Goal: Communication & Community: Answer question/provide support

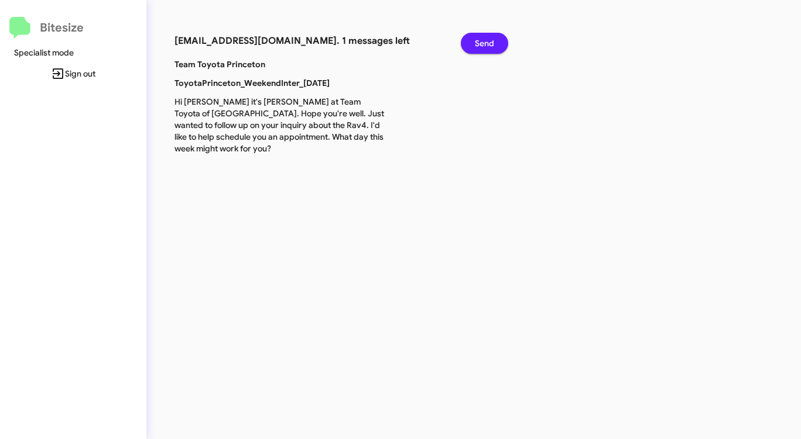
click at [474, 44] on button "Send" at bounding box center [484, 43] width 47 height 21
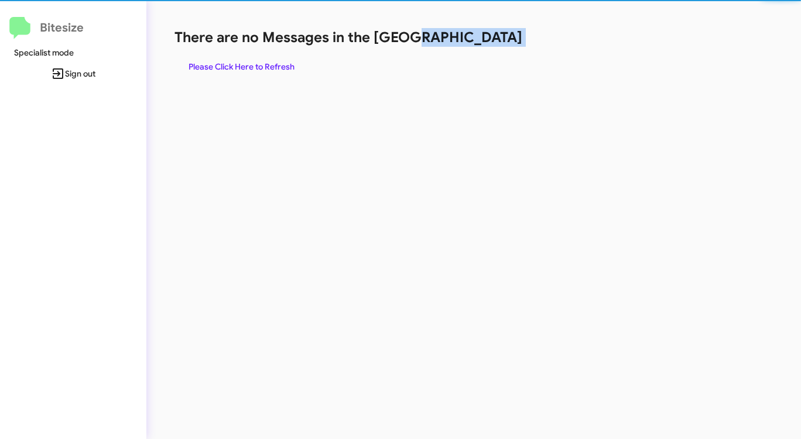
click at [474, 44] on h1 "There are no Messages in the [GEOGRAPHIC_DATA]" at bounding box center [418, 37] width 489 height 19
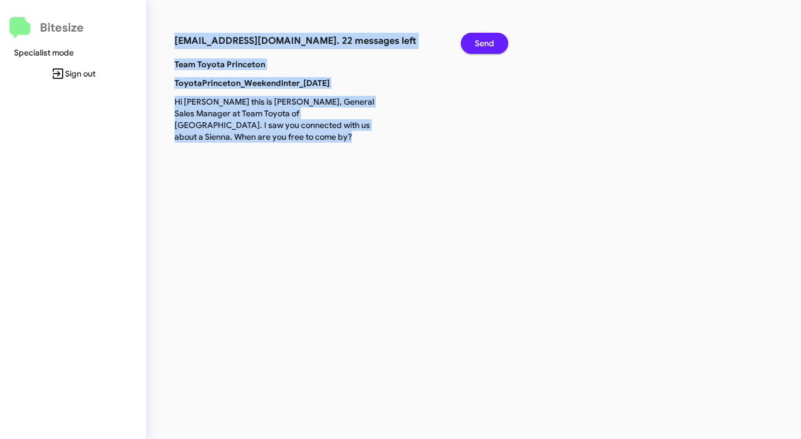
click at [485, 52] on span "Send" at bounding box center [484, 43] width 19 height 21
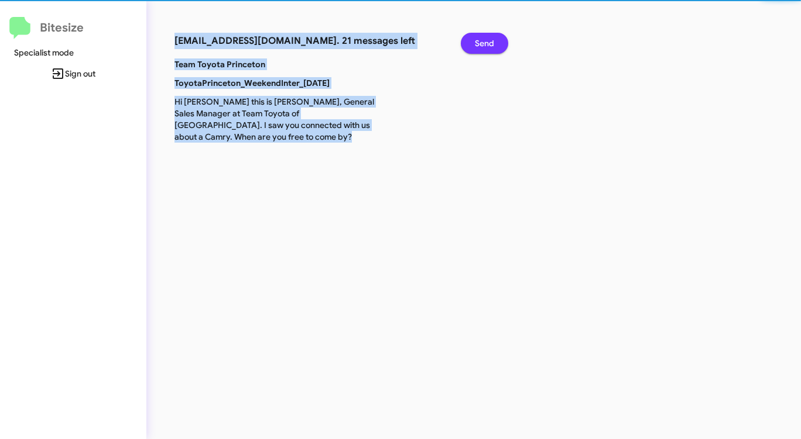
click at [485, 52] on span "Send" at bounding box center [484, 43] width 19 height 21
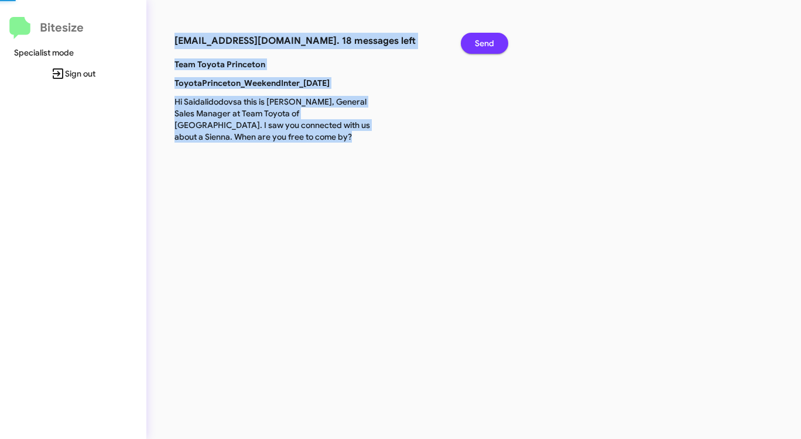
click at [485, 52] on span "Send" at bounding box center [484, 43] width 19 height 21
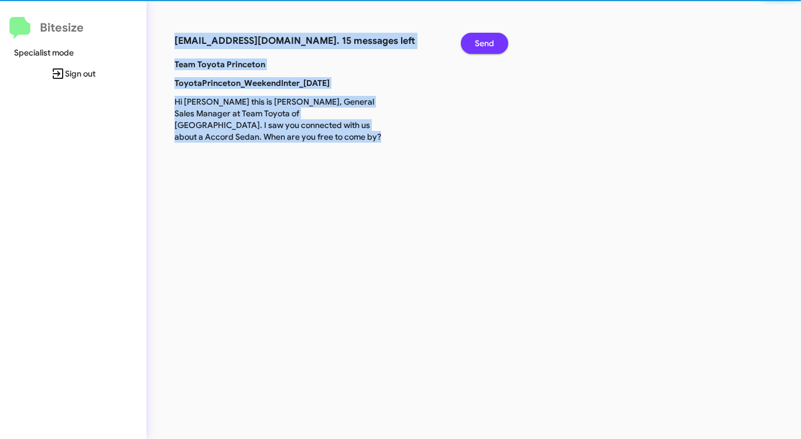
click at [485, 52] on span "Send" at bounding box center [484, 43] width 19 height 21
click at [482, 52] on span "Send" at bounding box center [484, 43] width 19 height 21
click at [482, 51] on span "Send" at bounding box center [484, 43] width 19 height 21
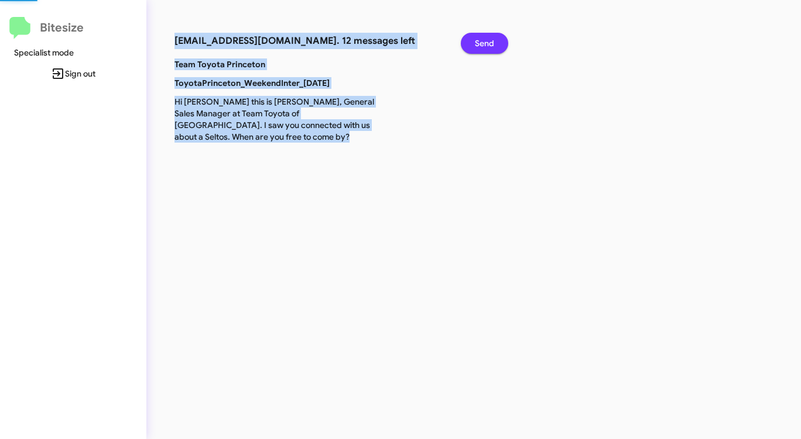
click at [487, 44] on span "Send" at bounding box center [484, 43] width 19 height 21
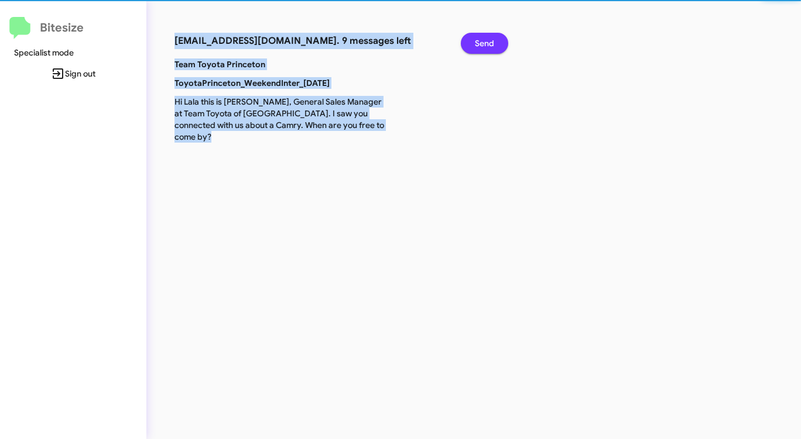
click at [487, 44] on span "Send" at bounding box center [484, 43] width 19 height 21
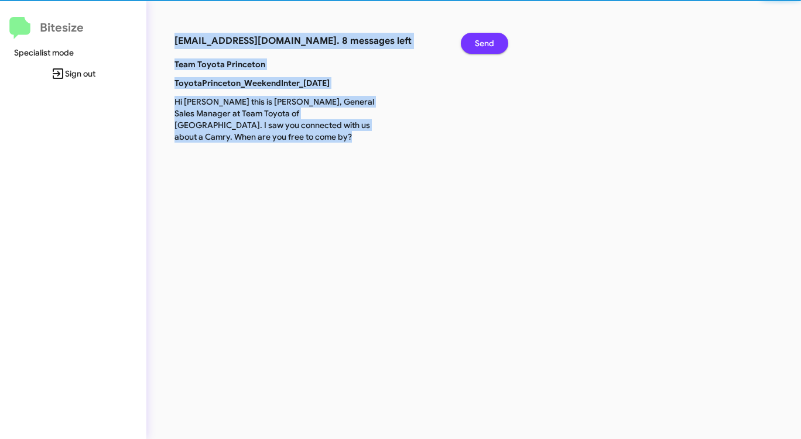
click at [487, 44] on span "Send" at bounding box center [484, 43] width 19 height 21
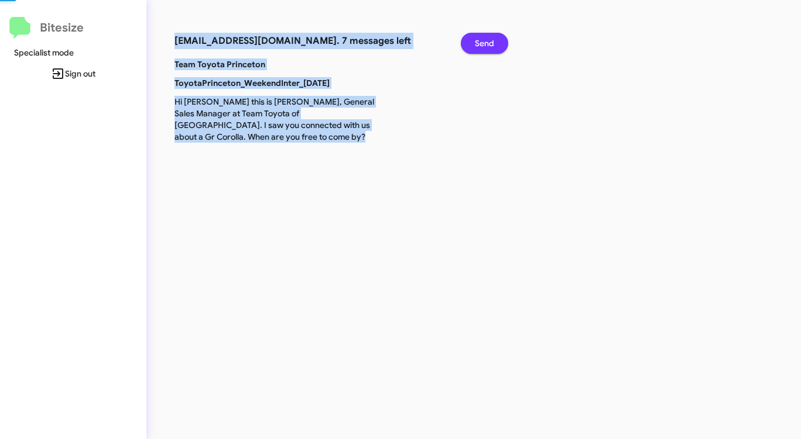
click at [487, 44] on span "Send" at bounding box center [484, 43] width 19 height 21
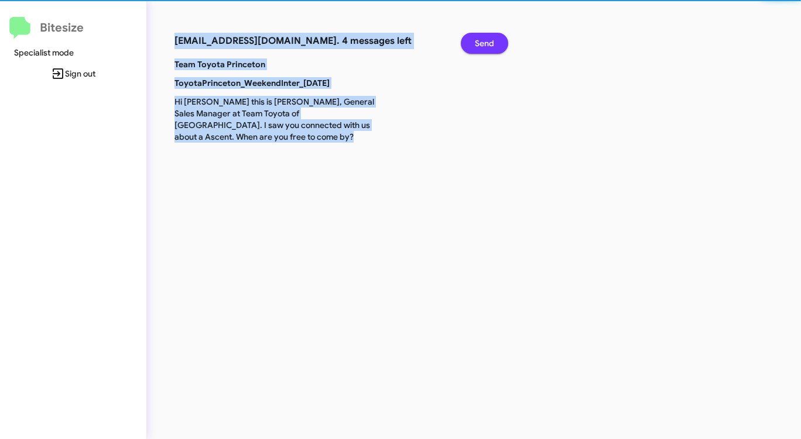
click at [487, 44] on span "Send" at bounding box center [484, 43] width 19 height 21
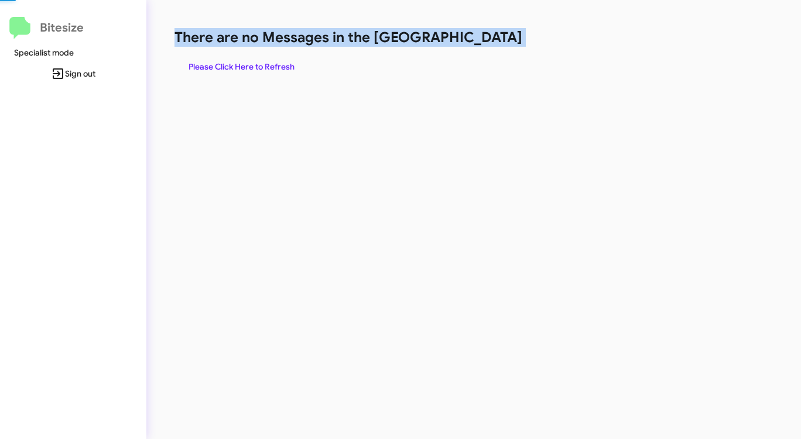
click at [487, 44] on h1 "There are no Messages in the [GEOGRAPHIC_DATA]" at bounding box center [418, 37] width 489 height 19
click at [257, 71] on span "Please Click Here to Refresh" at bounding box center [241, 66] width 106 height 21
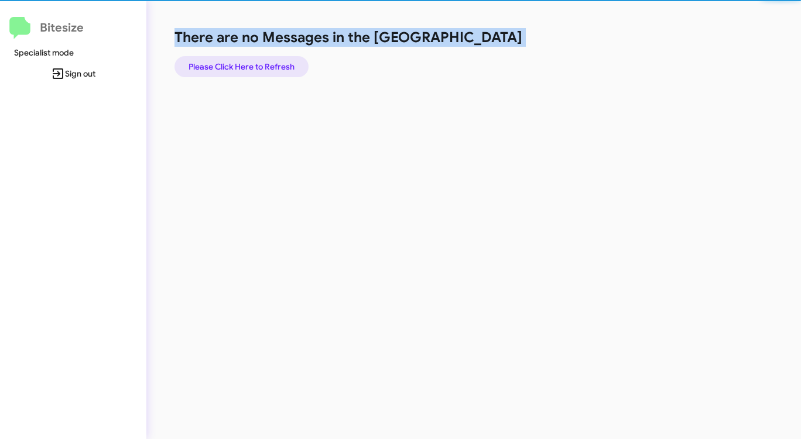
click at [257, 71] on span "Please Click Here to Refresh" at bounding box center [241, 66] width 106 height 21
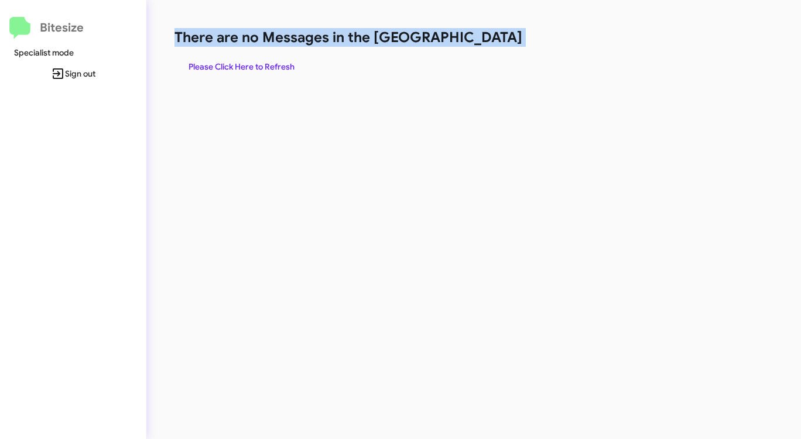
click at [257, 71] on span "Please Click Here to Refresh" at bounding box center [241, 66] width 106 height 21
click at [256, 70] on span "Please Click Here to Refresh" at bounding box center [241, 66] width 106 height 21
click at [260, 63] on span "Please Click Here to Refresh" at bounding box center [241, 66] width 106 height 21
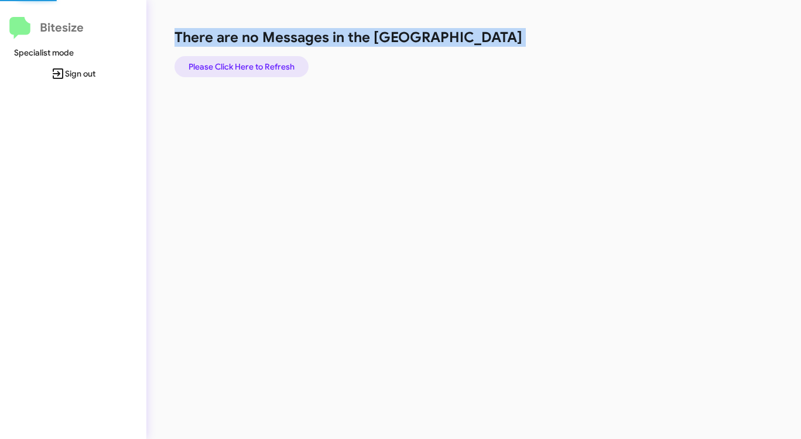
click at [260, 63] on span "Please Click Here to Refresh" at bounding box center [241, 66] width 106 height 21
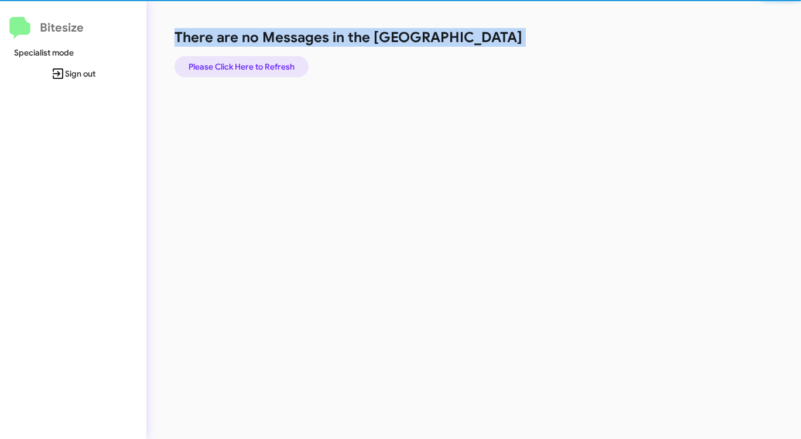
click at [260, 63] on span "Please Click Here to Refresh" at bounding box center [241, 66] width 106 height 21
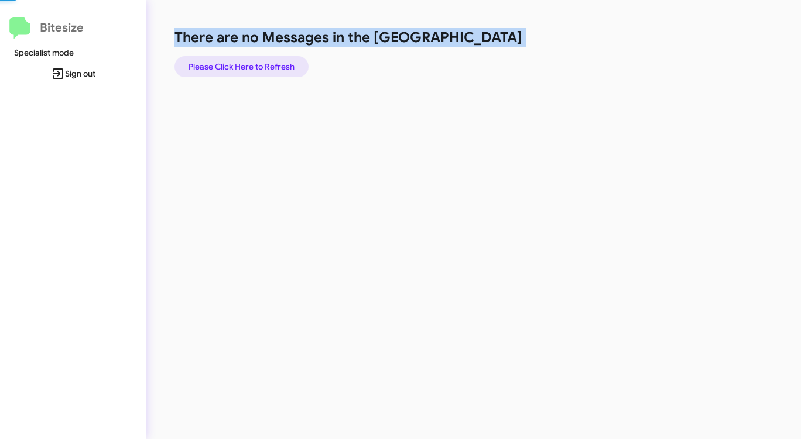
click at [260, 63] on span "Please Click Here to Refresh" at bounding box center [241, 66] width 106 height 21
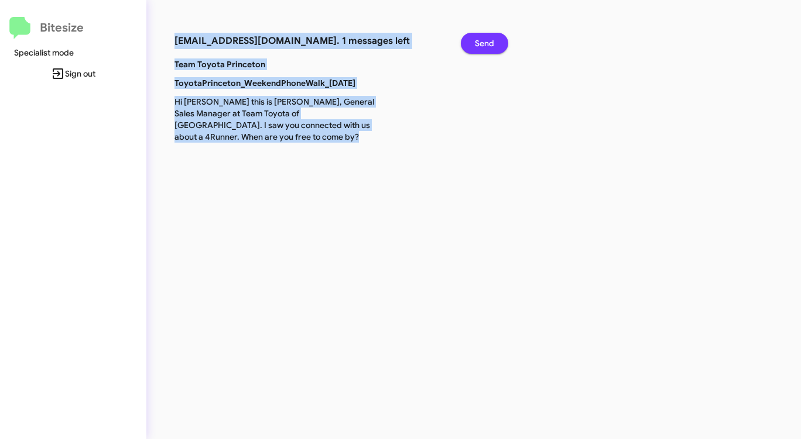
click at [467, 42] on button "Send" at bounding box center [484, 43] width 47 height 21
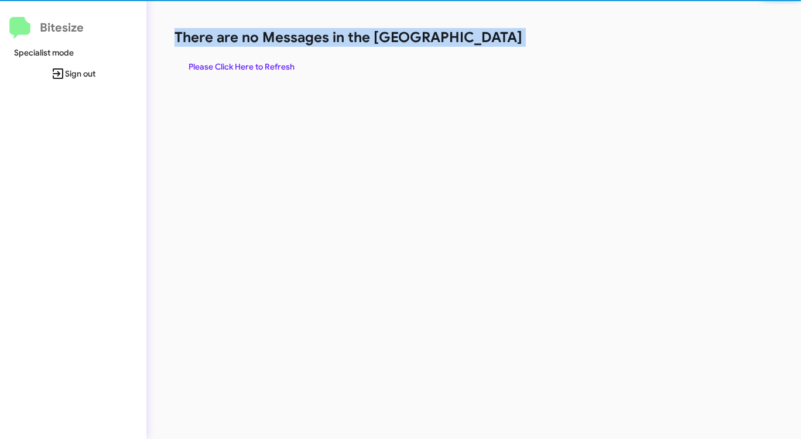
click at [467, 42] on h1 "There are no Messages in the [GEOGRAPHIC_DATA]" at bounding box center [418, 37] width 489 height 19
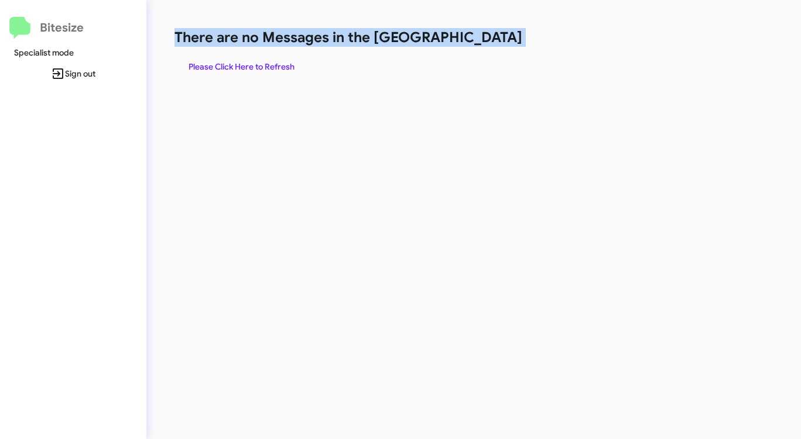
click at [467, 43] on h1 "There are no Messages in the [GEOGRAPHIC_DATA]" at bounding box center [418, 37] width 489 height 19
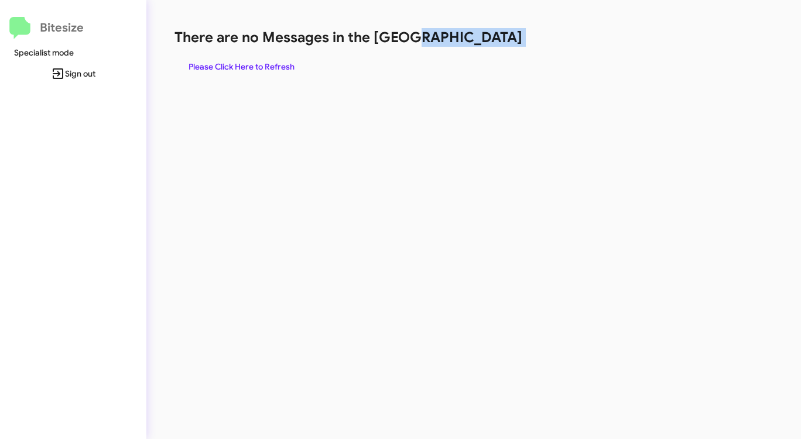
click at [466, 43] on h1 "There are no Messages in the [GEOGRAPHIC_DATA]" at bounding box center [418, 37] width 489 height 19
click at [263, 67] on span "Please Click Here to Refresh" at bounding box center [241, 66] width 106 height 21
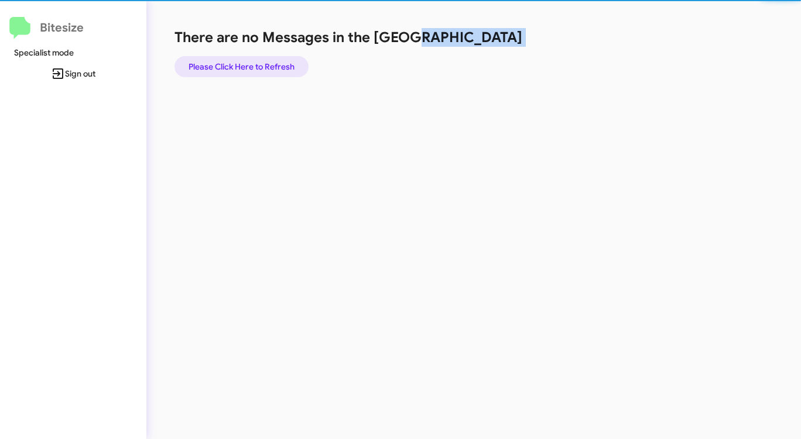
click at [263, 67] on span "Please Click Here to Refresh" at bounding box center [241, 66] width 106 height 21
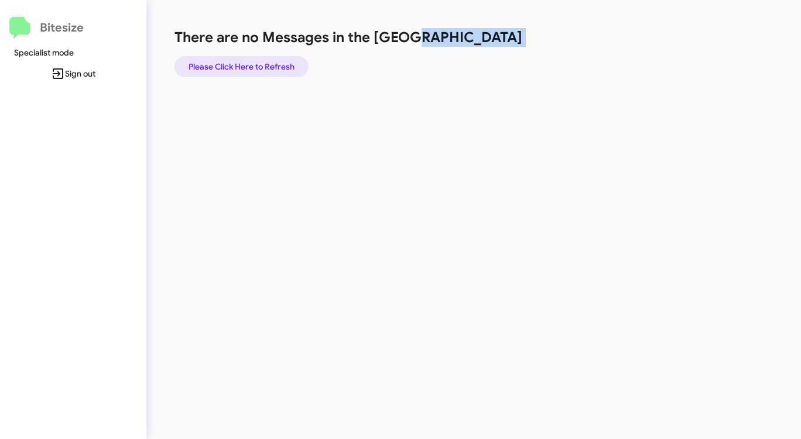
click at [263, 67] on span "Please Click Here to Refresh" at bounding box center [241, 66] width 106 height 21
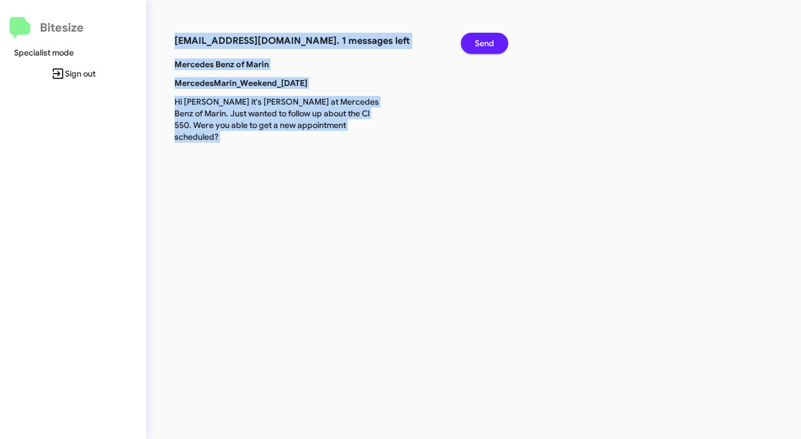
click at [485, 43] on span "Send" at bounding box center [484, 43] width 19 height 21
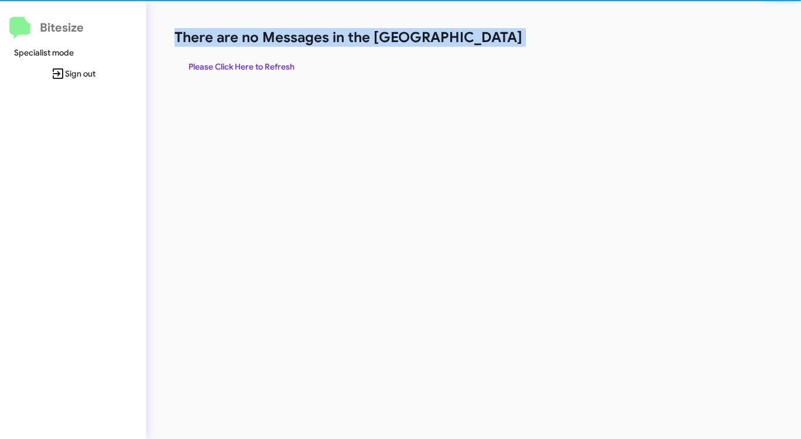
click at [485, 43] on h1 "There are no Messages in the [GEOGRAPHIC_DATA]" at bounding box center [418, 37] width 489 height 19
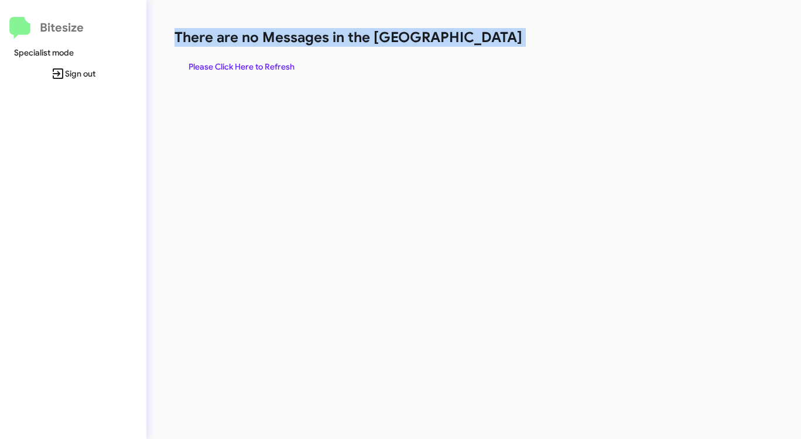
click at [251, 65] on span "Please Click Here to Refresh" at bounding box center [241, 66] width 106 height 21
click at [250, 66] on span "Please Click Here to Refresh" at bounding box center [241, 66] width 106 height 21
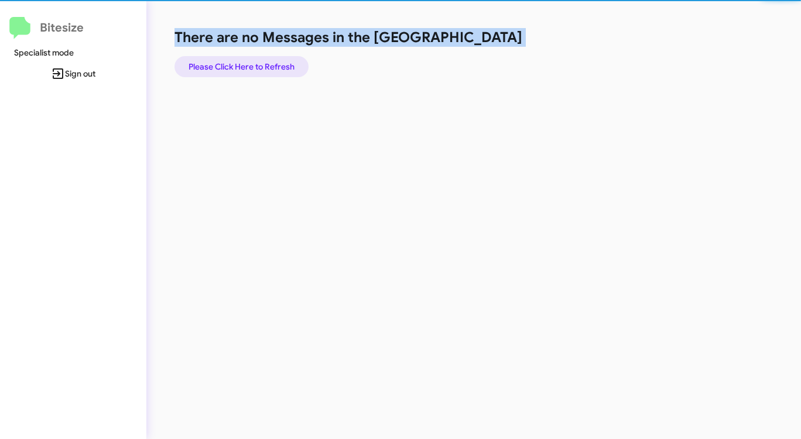
click at [250, 66] on span "Please Click Here to Refresh" at bounding box center [241, 66] width 106 height 21
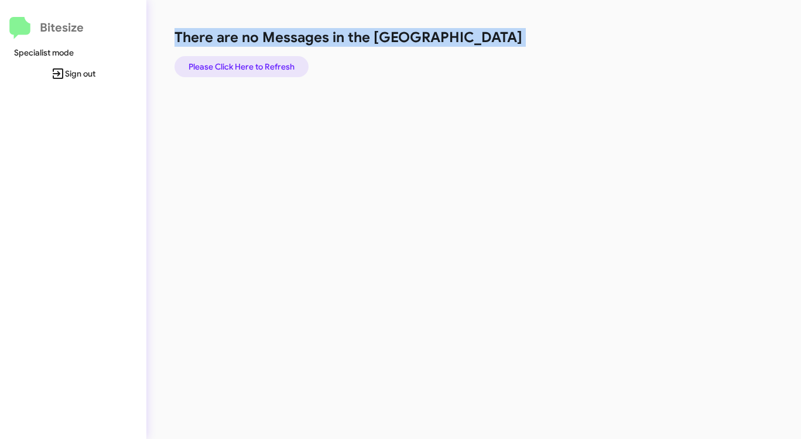
click at [248, 66] on span "Please Click Here to Refresh" at bounding box center [241, 66] width 106 height 21
click at [248, 65] on span "Please Click Here to Refresh" at bounding box center [241, 66] width 106 height 21
click at [248, 66] on span "Please Click Here to Refresh" at bounding box center [241, 66] width 106 height 21
click at [248, 65] on span "Please Click Here to Refresh" at bounding box center [241, 66] width 106 height 21
click at [246, 57] on span "Please Click Here to Refresh" at bounding box center [241, 66] width 106 height 21
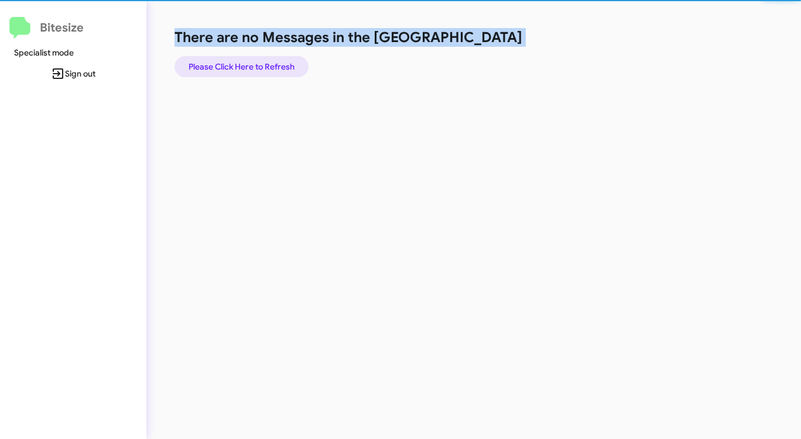
click at [246, 57] on span "Please Click Here to Refresh" at bounding box center [241, 66] width 106 height 21
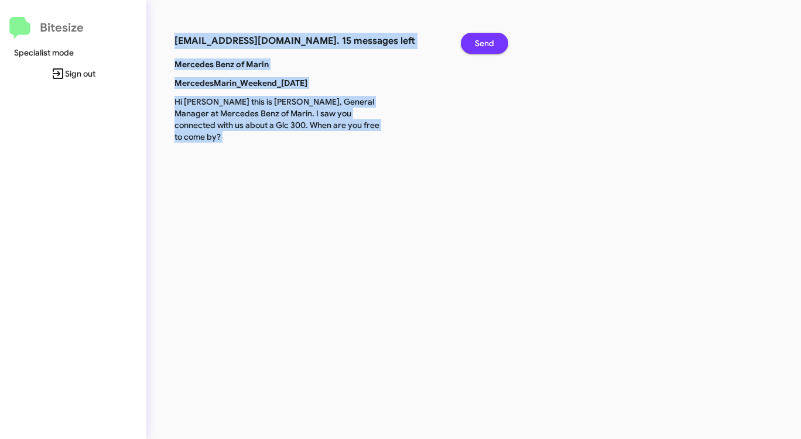
click at [489, 47] on span "Send" at bounding box center [484, 43] width 19 height 21
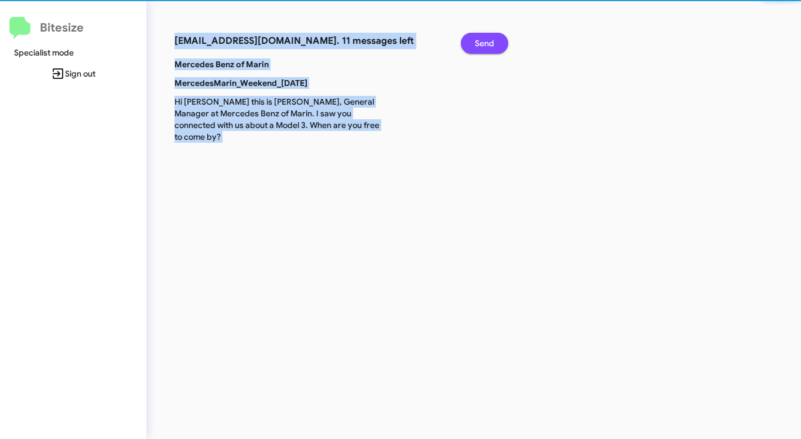
click at [489, 47] on span "Send" at bounding box center [484, 43] width 19 height 21
click at [489, 48] on span "Send" at bounding box center [484, 43] width 19 height 21
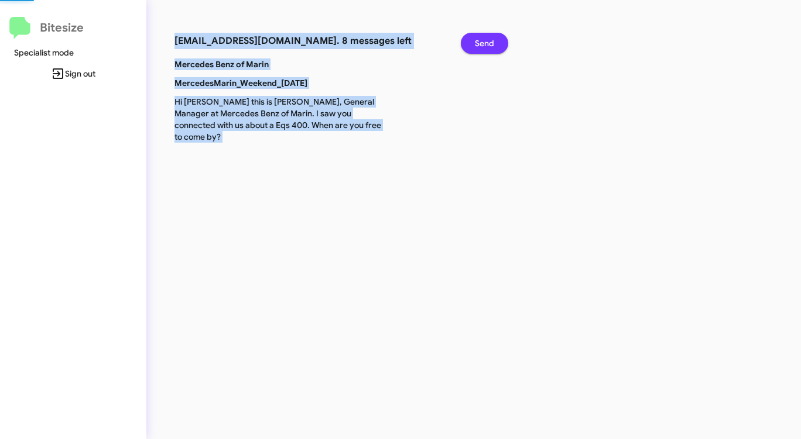
click at [489, 48] on span "Send" at bounding box center [484, 43] width 19 height 21
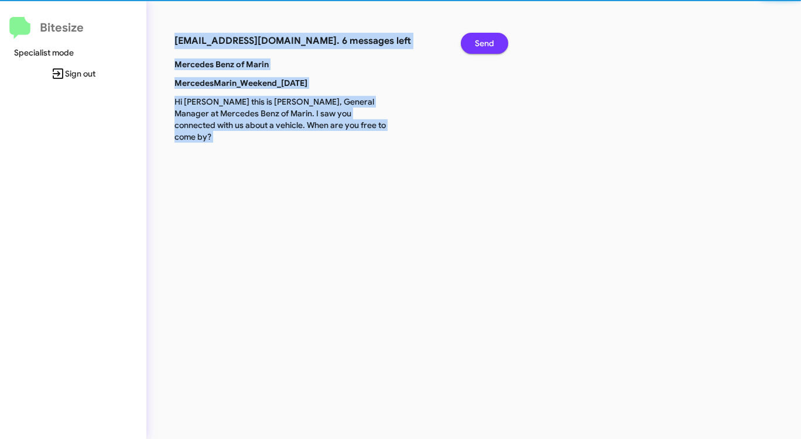
click at [489, 48] on span "Send" at bounding box center [484, 43] width 19 height 21
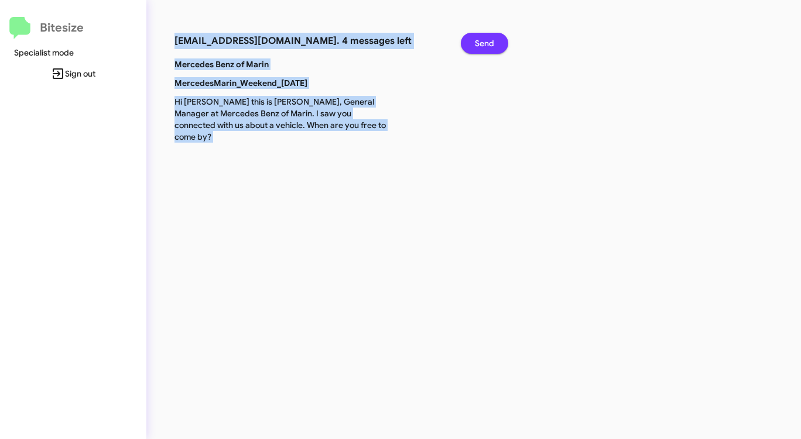
click at [489, 48] on span "Send" at bounding box center [484, 43] width 19 height 21
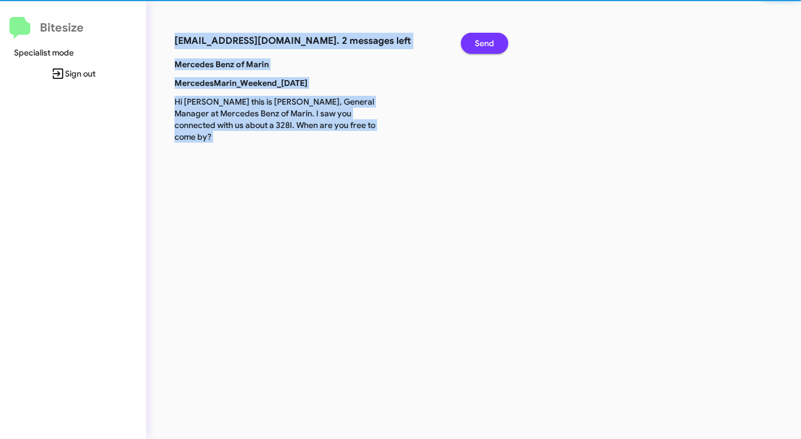
click at [489, 48] on span "Send" at bounding box center [484, 43] width 19 height 21
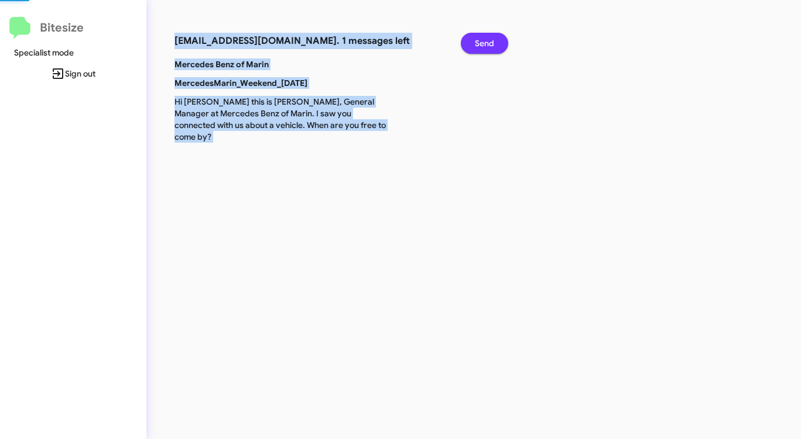
click at [489, 50] on span "Send" at bounding box center [484, 43] width 19 height 21
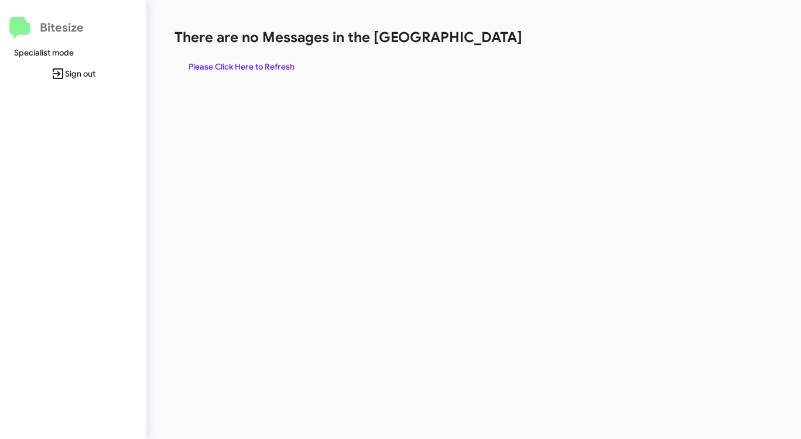
click at [489, 50] on div "There are no Messages in the Queue Please Click Here to Refresh" at bounding box center [418, 52] width 489 height 49
click at [489, 51] on div "There are no Messages in the Queue Please Click Here to Refresh" at bounding box center [418, 52] width 489 height 49
click at [261, 66] on span "Please Click Here to Refresh" at bounding box center [241, 66] width 106 height 21
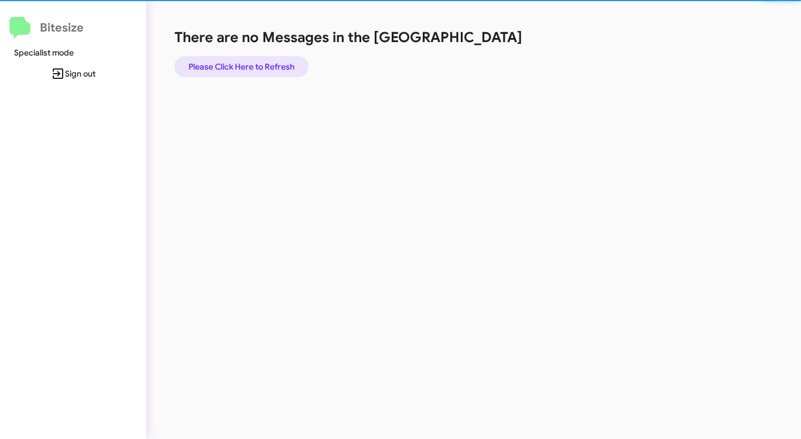
click at [261, 66] on span "Please Click Here to Refresh" at bounding box center [241, 66] width 106 height 21
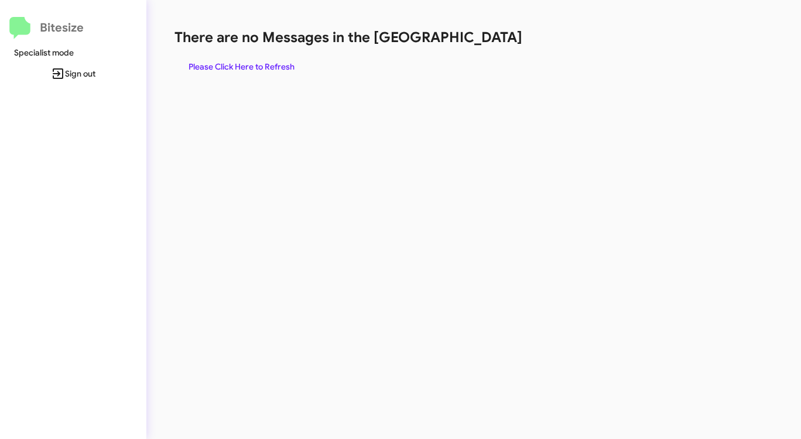
click at [261, 65] on span "Please Click Here to Refresh" at bounding box center [241, 66] width 106 height 21
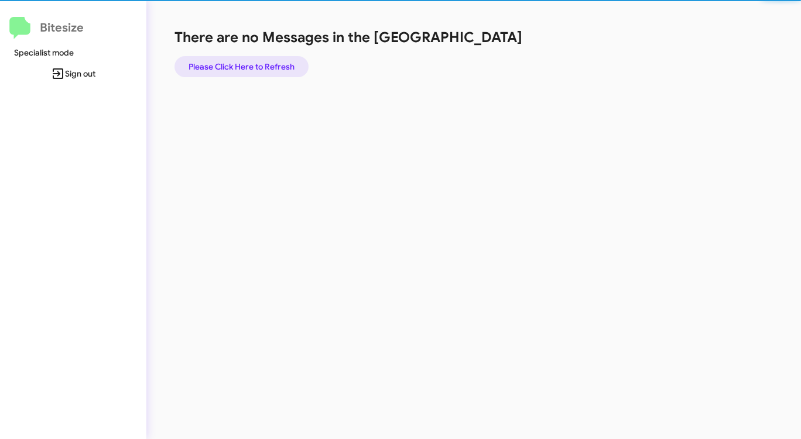
click at [261, 65] on span "Please Click Here to Refresh" at bounding box center [241, 66] width 106 height 21
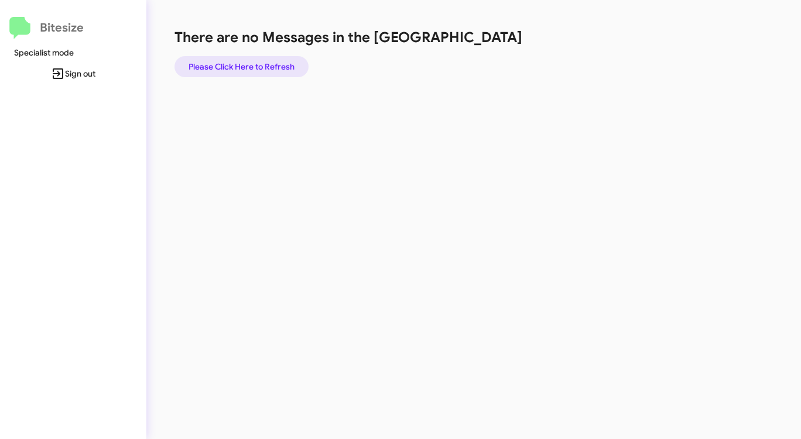
click at [263, 65] on span "Please Click Here to Refresh" at bounding box center [241, 66] width 106 height 21
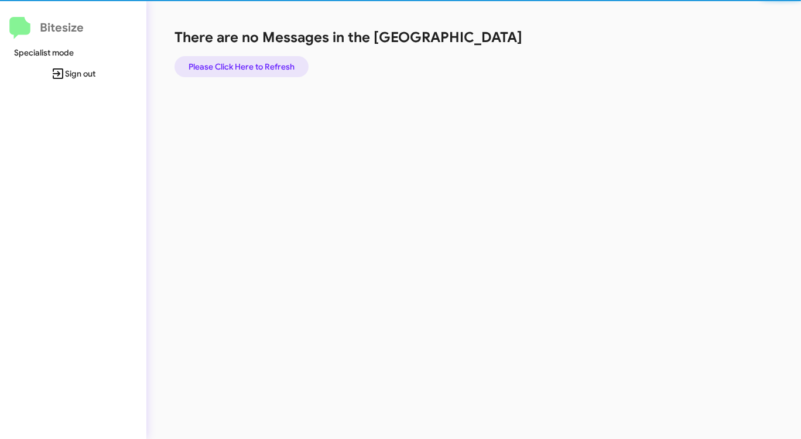
click at [263, 65] on span "Please Click Here to Refresh" at bounding box center [241, 66] width 106 height 21
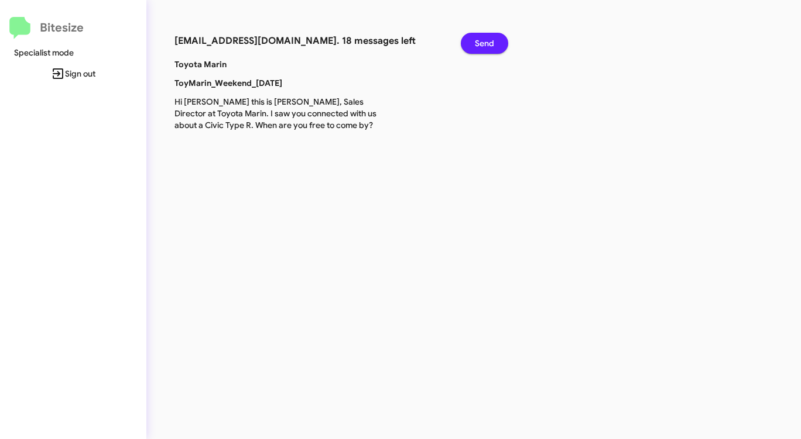
click at [489, 38] on span "Send" at bounding box center [484, 43] width 19 height 21
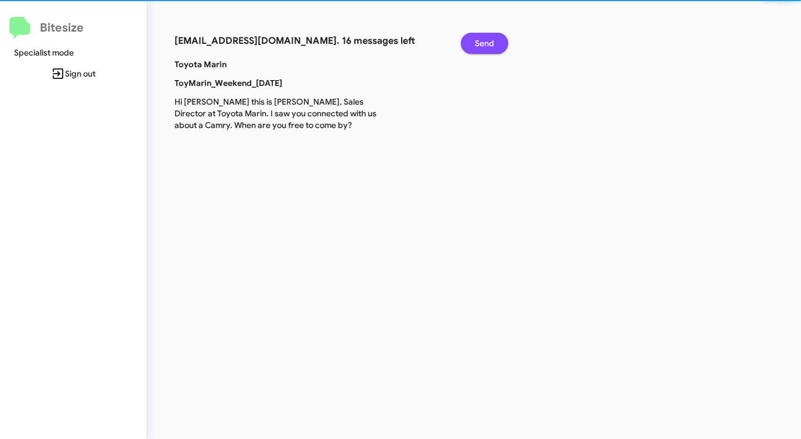
click at [489, 38] on span "Send" at bounding box center [484, 43] width 19 height 21
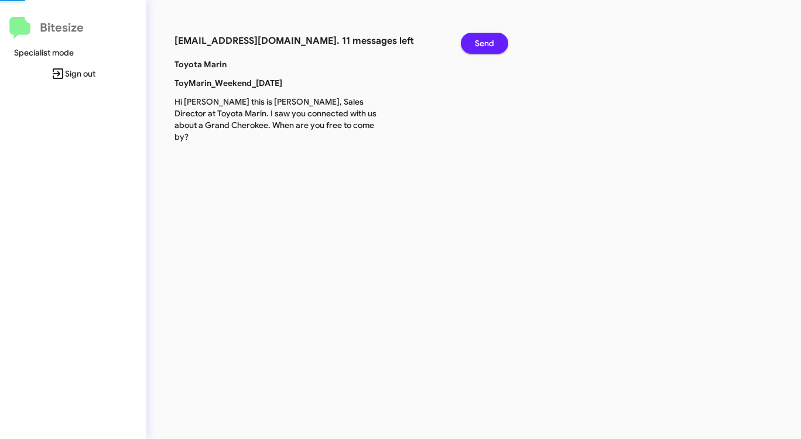
click at [489, 38] on span "Send" at bounding box center [484, 43] width 19 height 21
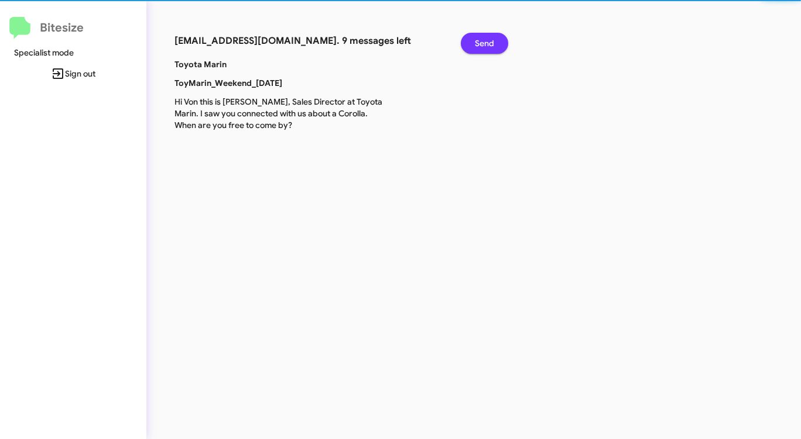
click at [489, 38] on span "Send" at bounding box center [484, 43] width 19 height 21
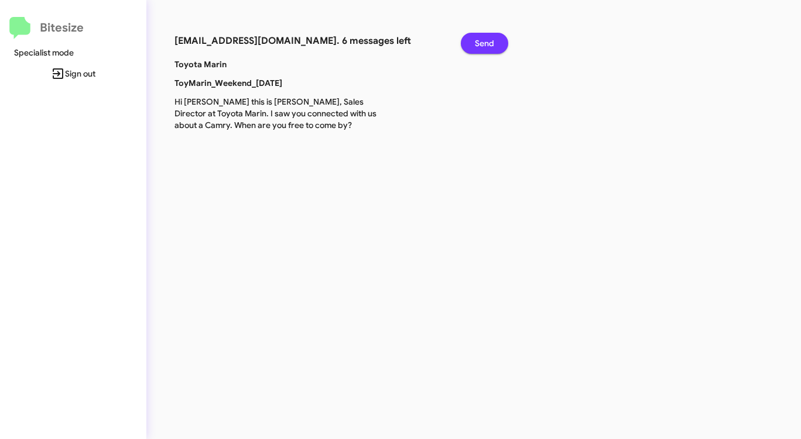
click at [489, 38] on span "Send" at bounding box center [484, 43] width 19 height 21
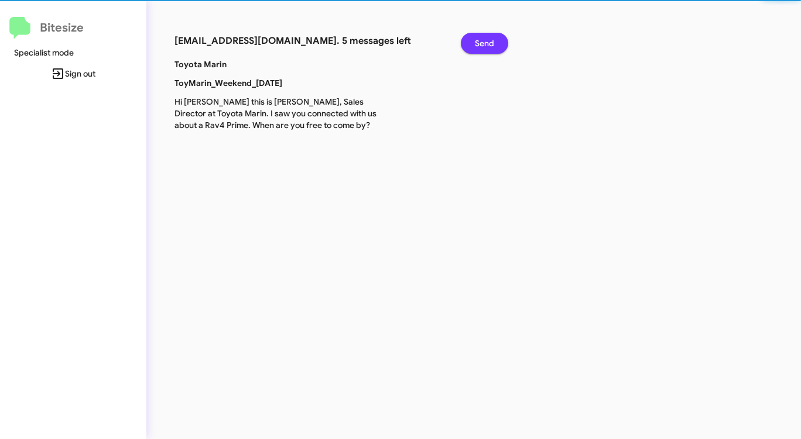
click at [489, 38] on span "Send" at bounding box center [484, 43] width 19 height 21
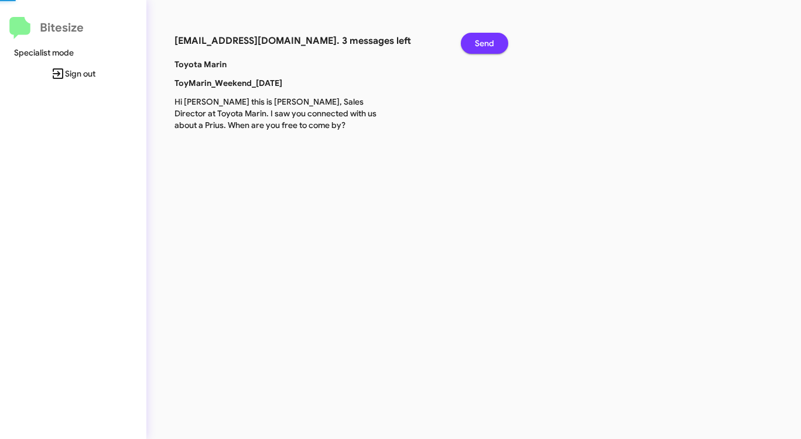
click at [489, 38] on span "Send" at bounding box center [484, 43] width 19 height 21
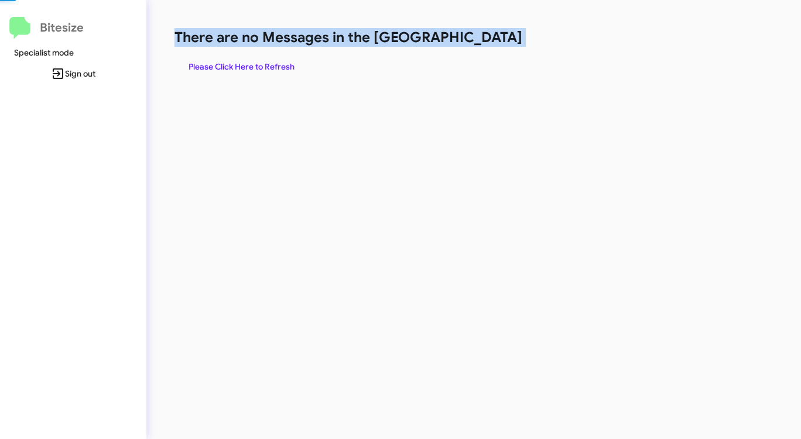
click at [489, 38] on h1 "There are no Messages in the [GEOGRAPHIC_DATA]" at bounding box center [418, 37] width 489 height 19
click at [263, 70] on span "Please Click Here to Refresh" at bounding box center [241, 66] width 106 height 21
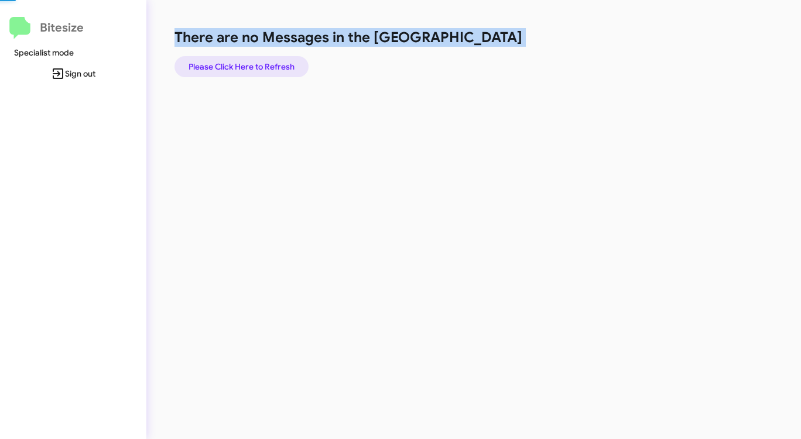
click at [263, 70] on span "Please Click Here to Refresh" at bounding box center [241, 66] width 106 height 21
click at [264, 65] on span "Please Click Here to Refresh" at bounding box center [241, 66] width 106 height 21
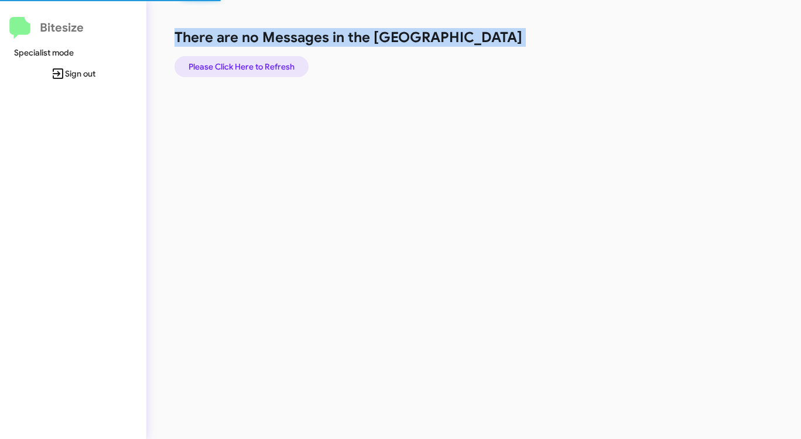
click at [264, 65] on span "Please Click Here to Refresh" at bounding box center [241, 66] width 106 height 21
click at [532, 43] on h1 "There are no Messages in the [GEOGRAPHIC_DATA]" at bounding box center [418, 37] width 489 height 19
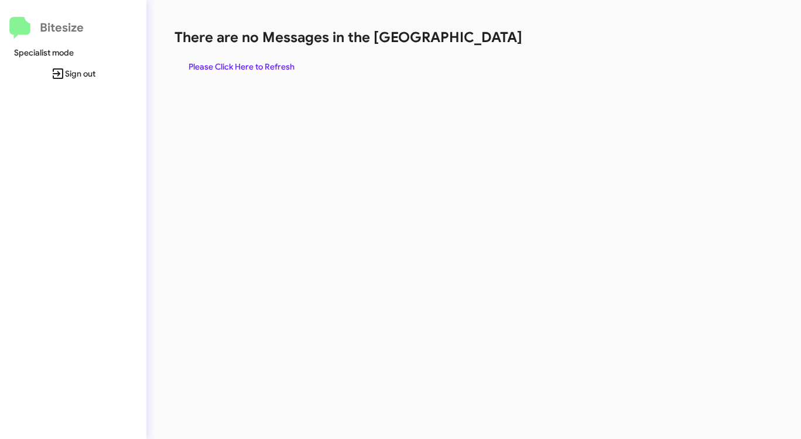
click at [510, 37] on h1 "There are no Messages in the [GEOGRAPHIC_DATA]" at bounding box center [418, 37] width 489 height 19
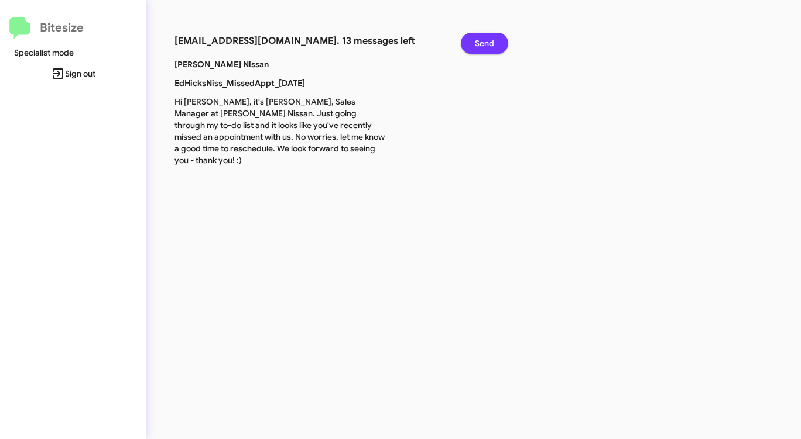
click at [489, 42] on span "Send" at bounding box center [484, 43] width 19 height 21
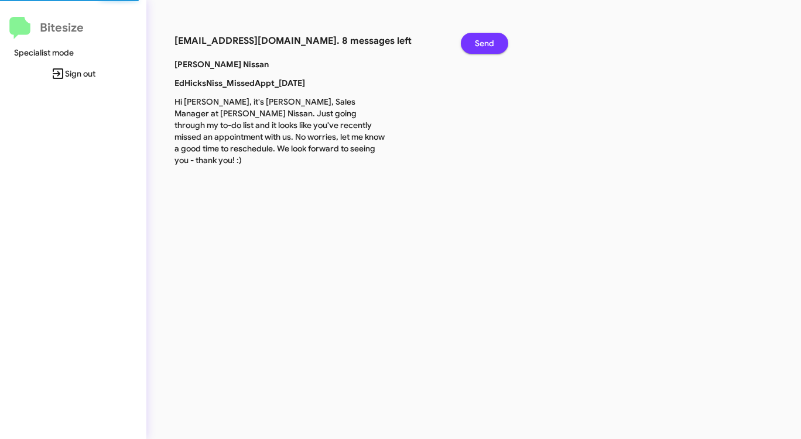
click at [489, 41] on span "Send" at bounding box center [484, 43] width 19 height 21
click at [488, 41] on span "Send" at bounding box center [484, 43] width 19 height 21
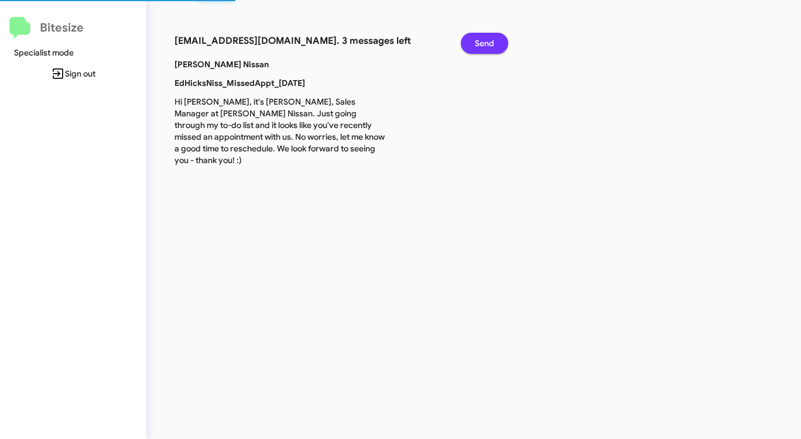
click at [488, 41] on span "Send" at bounding box center [484, 43] width 19 height 21
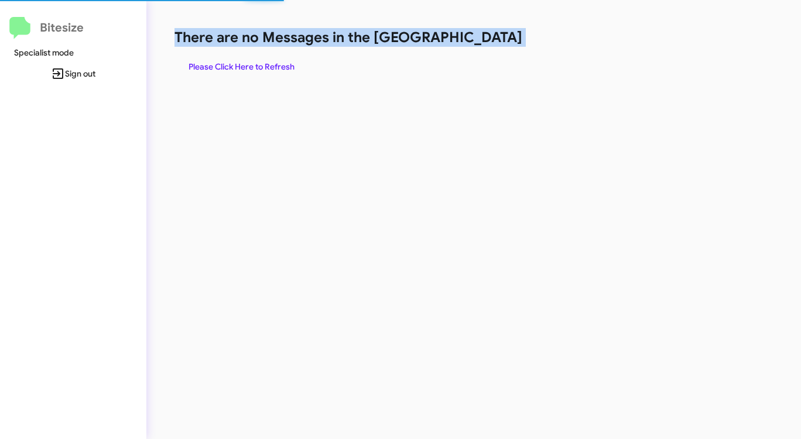
click at [488, 41] on h1 "There are no Messages in the [GEOGRAPHIC_DATA]" at bounding box center [418, 37] width 489 height 19
click at [255, 63] on span "Please Click Here to Refresh" at bounding box center [241, 66] width 106 height 21
drag, startPoint x: 255, startPoint y: 63, endPoint x: 262, endPoint y: 60, distance: 6.8
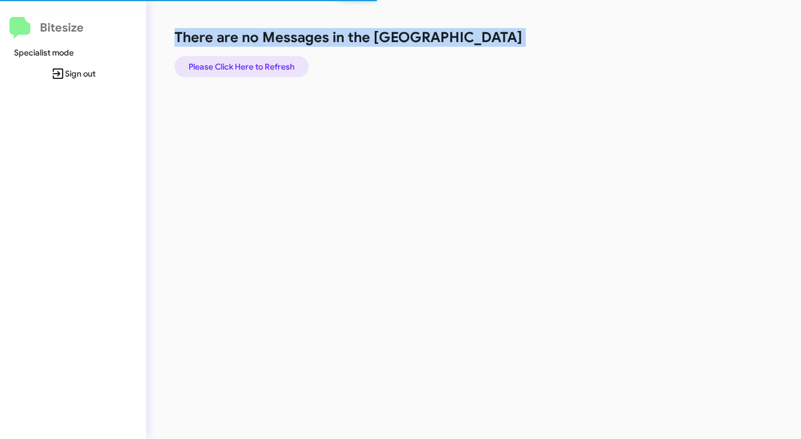
click at [256, 62] on span "Please Click Here to Refresh" at bounding box center [241, 66] width 106 height 21
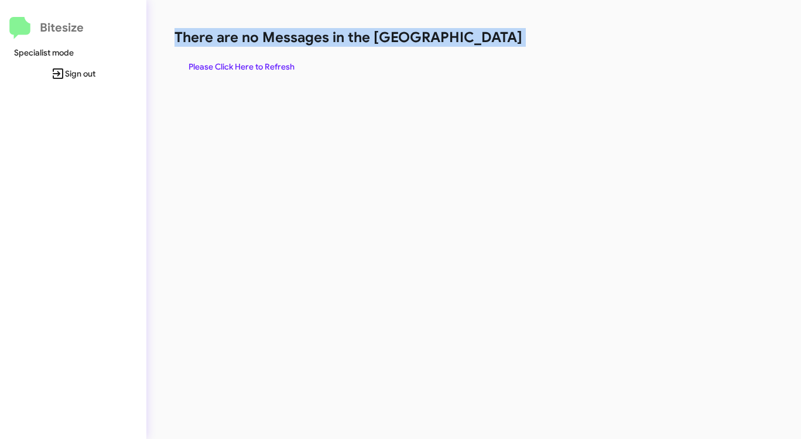
click at [261, 60] on span "Please Click Here to Refresh" at bounding box center [241, 66] width 106 height 21
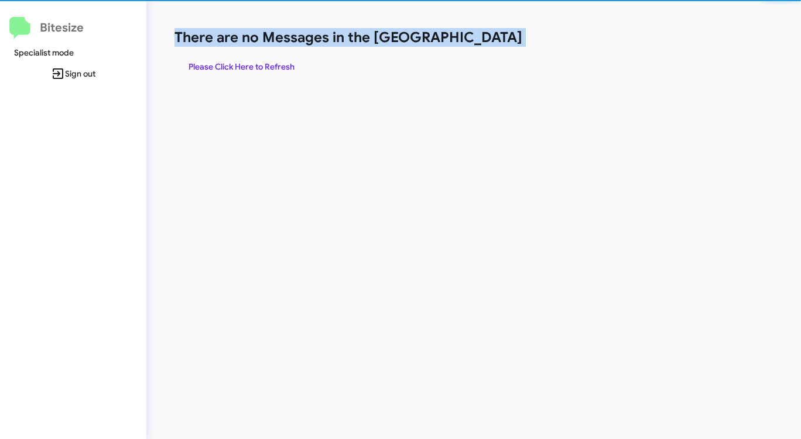
click at [261, 60] on span "Please Click Here to Refresh" at bounding box center [241, 66] width 106 height 21
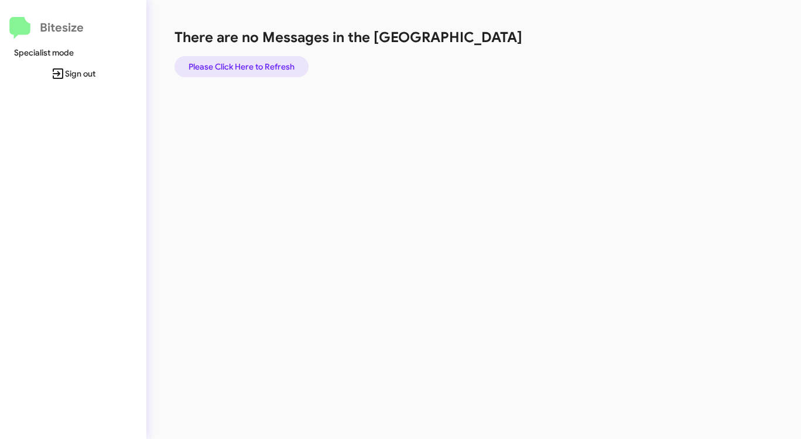
click at [274, 59] on span "Please Click Here to Refresh" at bounding box center [241, 66] width 106 height 21
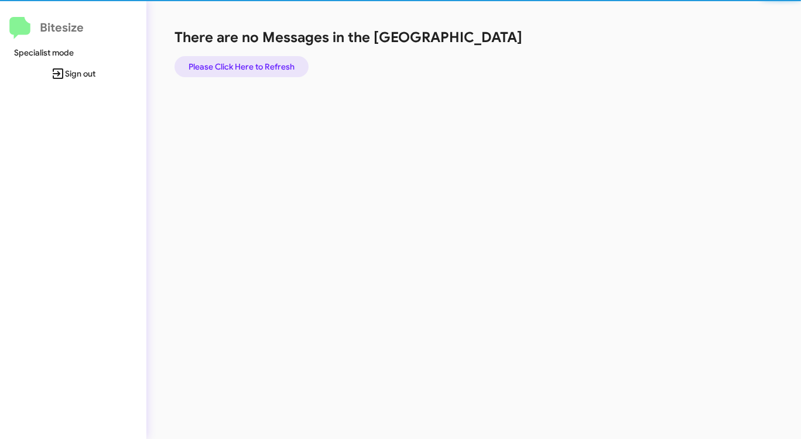
click at [274, 59] on span "Please Click Here to Refresh" at bounding box center [241, 66] width 106 height 21
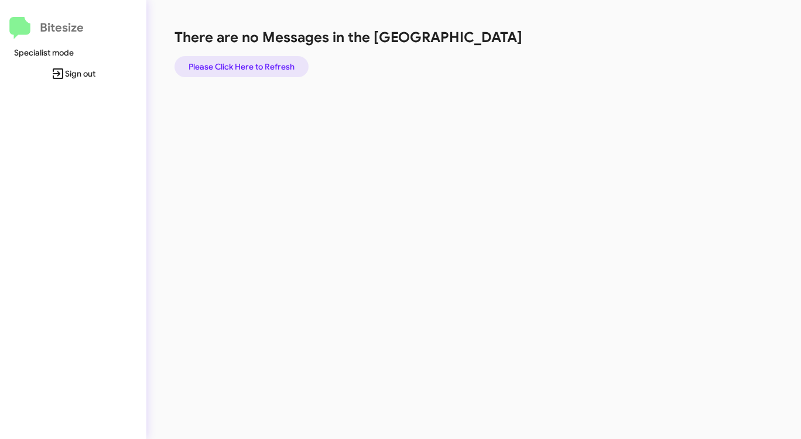
click at [277, 64] on span "Please Click Here to Refresh" at bounding box center [241, 66] width 106 height 21
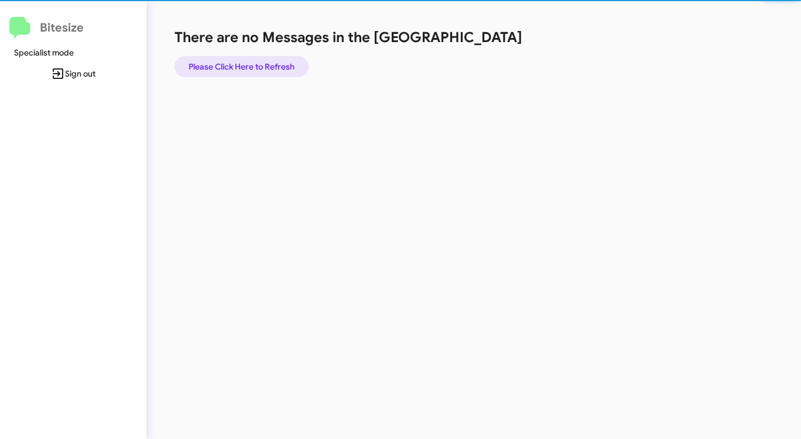
click at [277, 64] on span "Please Click Here to Refresh" at bounding box center [241, 66] width 106 height 21
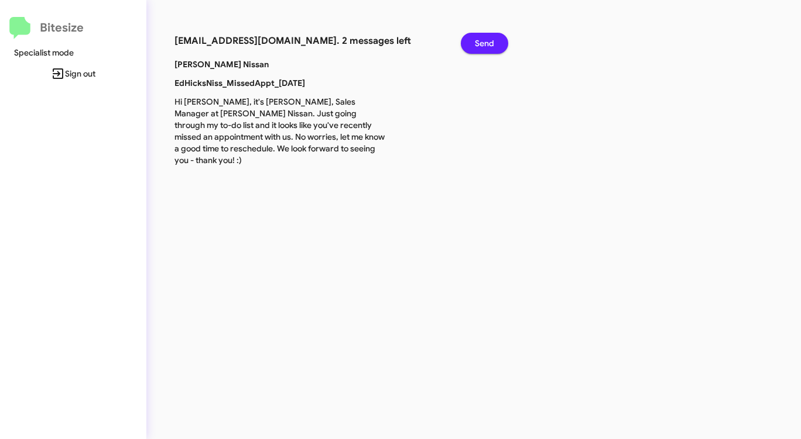
click at [479, 44] on span "Send" at bounding box center [484, 43] width 19 height 21
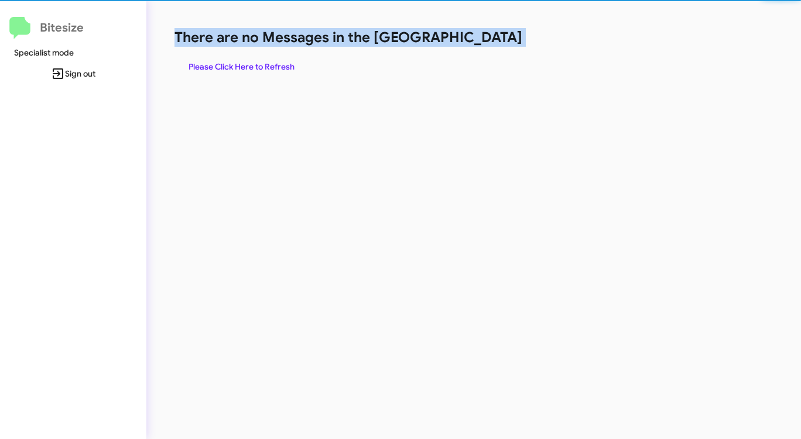
click at [479, 44] on h1 "There are no Messages in the [GEOGRAPHIC_DATA]" at bounding box center [418, 37] width 489 height 19
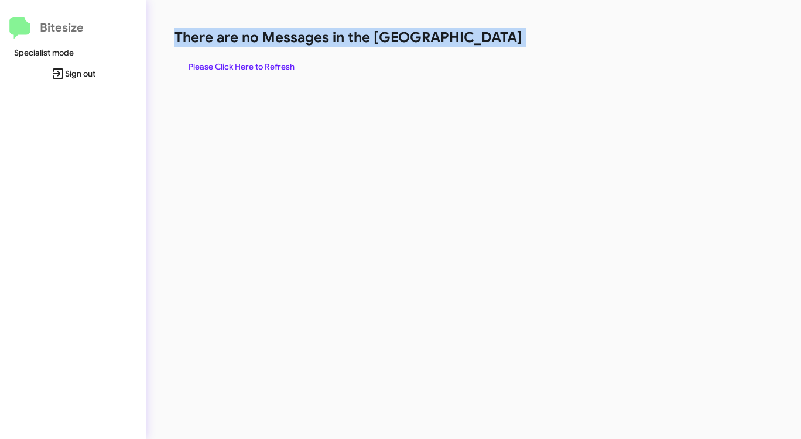
click at [479, 44] on h1 "There are no Messages in the [GEOGRAPHIC_DATA]" at bounding box center [418, 37] width 489 height 19
click at [238, 60] on span "Please Click Here to Refresh" at bounding box center [241, 66] width 106 height 21
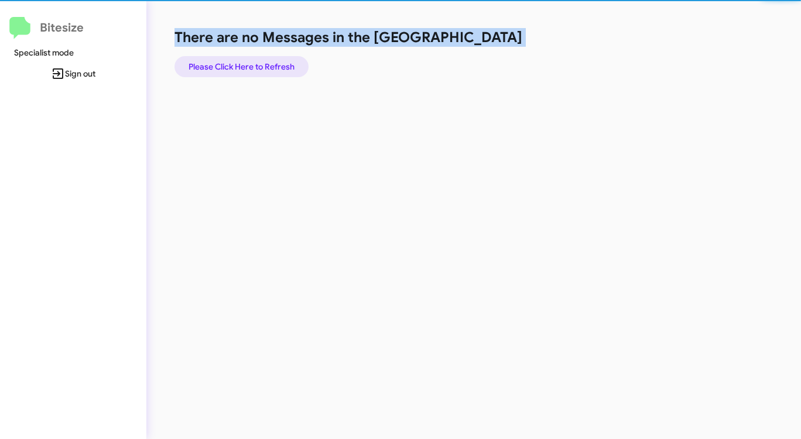
click at [238, 60] on span "Please Click Here to Refresh" at bounding box center [241, 66] width 106 height 21
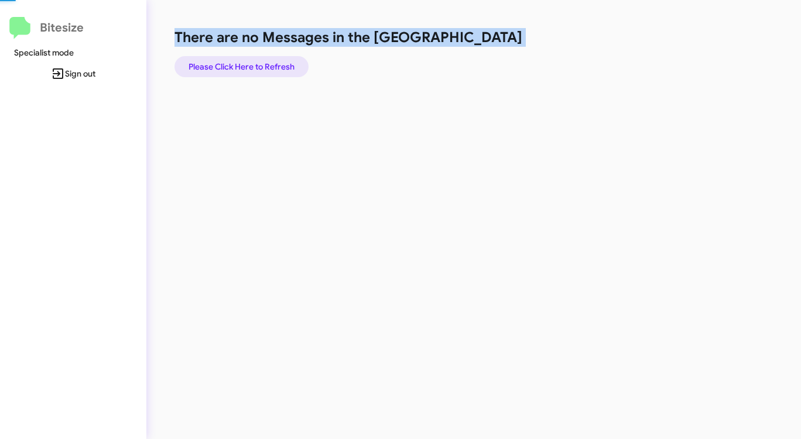
click at [238, 60] on span "Please Click Here to Refresh" at bounding box center [241, 66] width 106 height 21
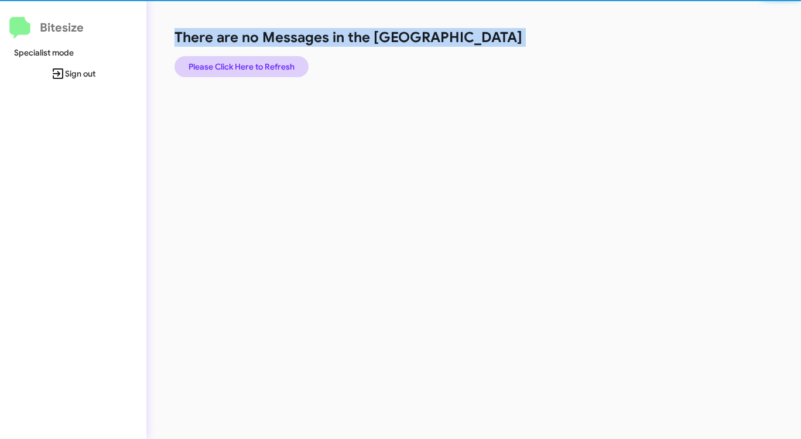
click at [238, 60] on span "Please Click Here to Refresh" at bounding box center [241, 66] width 106 height 21
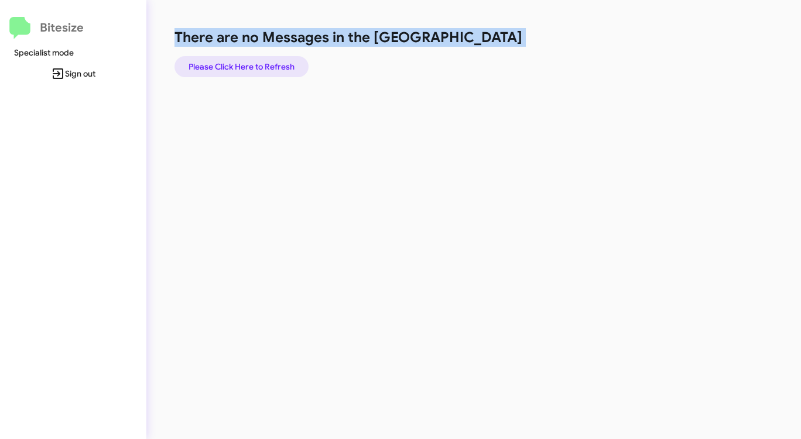
click at [238, 60] on span "Please Click Here to Refresh" at bounding box center [241, 66] width 106 height 21
click at [235, 61] on span "Please Click Here to Refresh" at bounding box center [241, 66] width 106 height 21
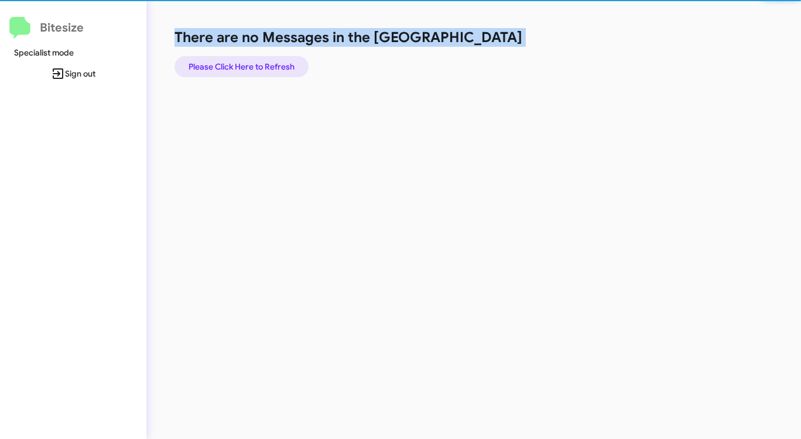
click at [235, 61] on span "Please Click Here to Refresh" at bounding box center [241, 66] width 106 height 21
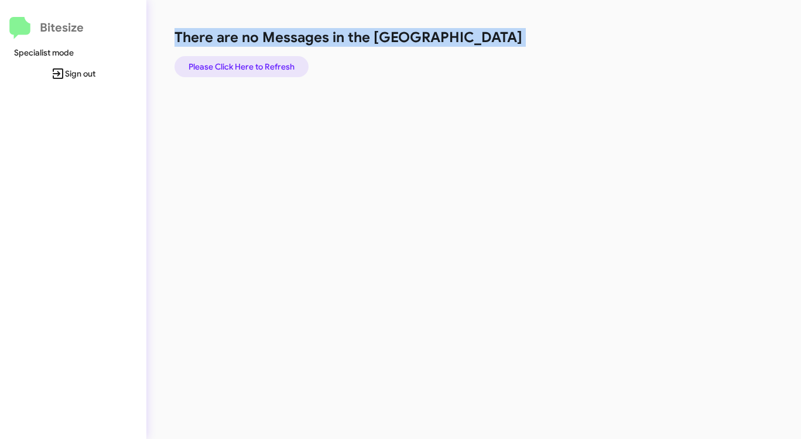
click at [235, 61] on span "Please Click Here to Refresh" at bounding box center [241, 66] width 106 height 21
click at [234, 63] on span "Please Click Here to Refresh" at bounding box center [241, 66] width 106 height 21
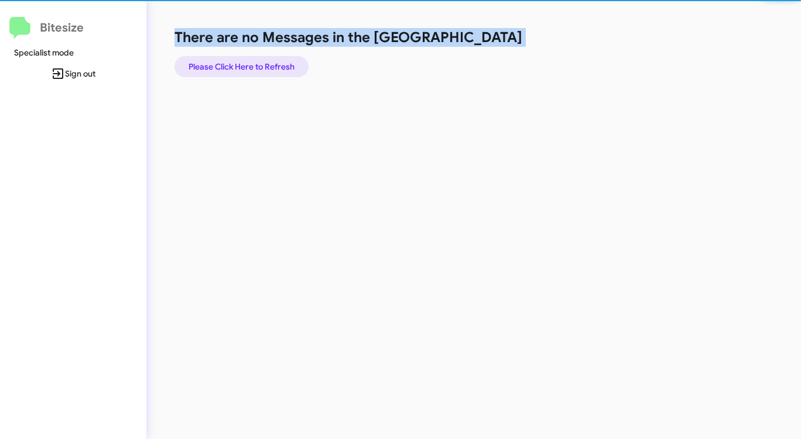
click at [234, 63] on span "Please Click Here to Refresh" at bounding box center [241, 66] width 106 height 21
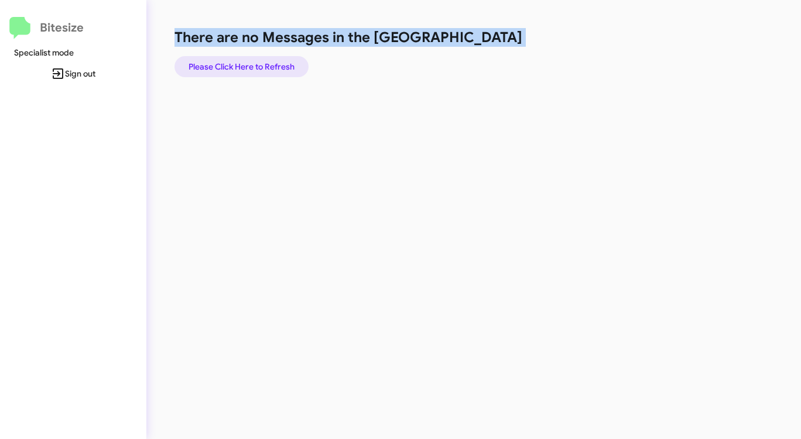
click at [268, 61] on span "Please Click Here to Refresh" at bounding box center [241, 66] width 106 height 21
click at [270, 73] on span "Please Click Here to Refresh" at bounding box center [241, 66] width 106 height 21
click at [273, 66] on span "Please Click Here to Refresh" at bounding box center [241, 66] width 106 height 21
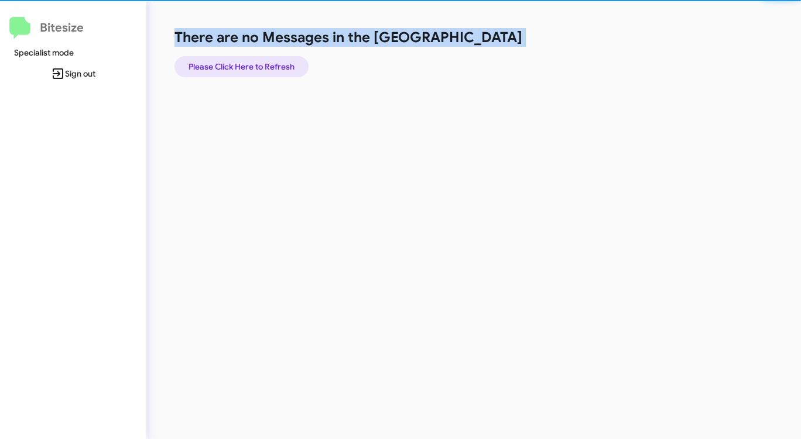
click at [273, 66] on span "Please Click Here to Refresh" at bounding box center [241, 66] width 106 height 21
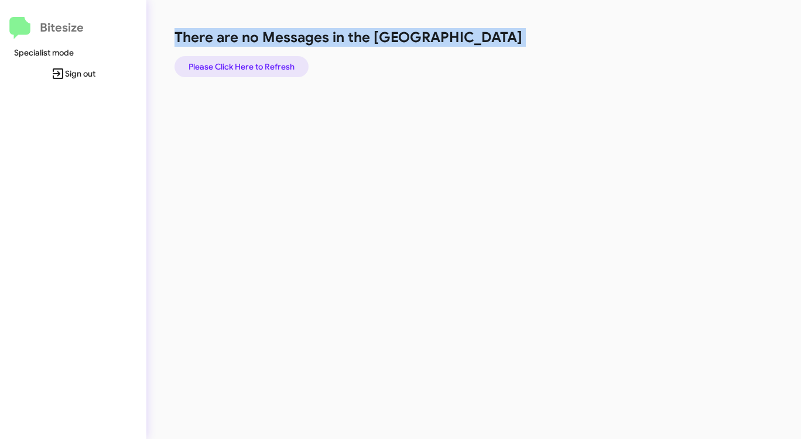
click at [273, 66] on span "Please Click Here to Refresh" at bounding box center [241, 66] width 106 height 21
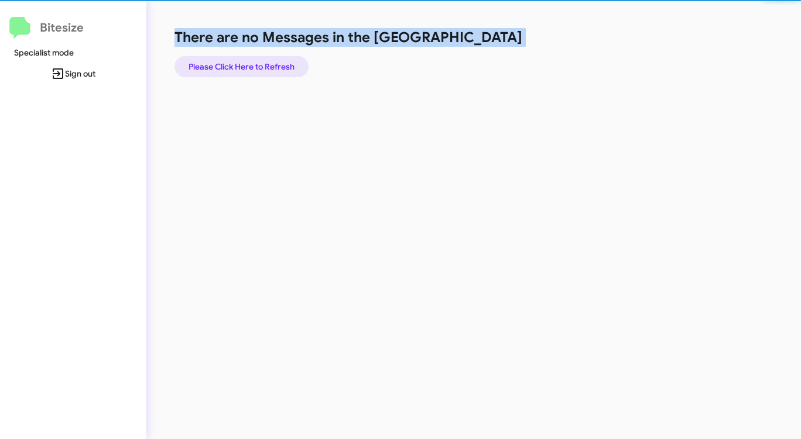
click at [273, 66] on span "Please Click Here to Refresh" at bounding box center [241, 66] width 106 height 21
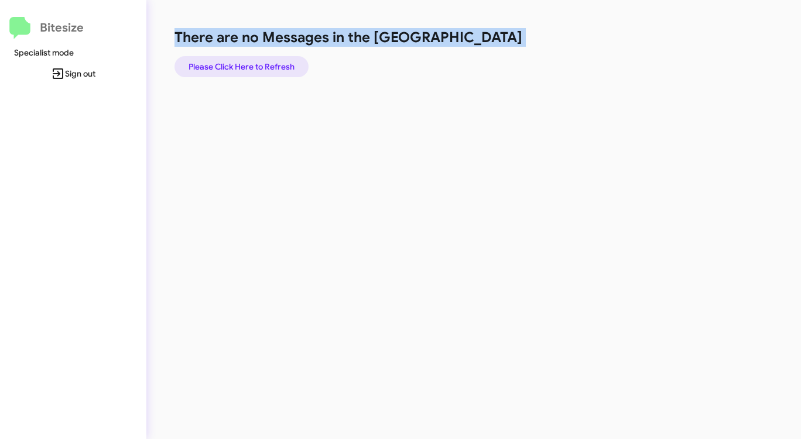
click at [273, 66] on span "Please Click Here to Refresh" at bounding box center [241, 66] width 106 height 21
click at [269, 67] on span "Please Click Here to Refresh" at bounding box center [241, 66] width 106 height 21
click at [258, 70] on span "Please Click Here to Refresh" at bounding box center [241, 66] width 106 height 21
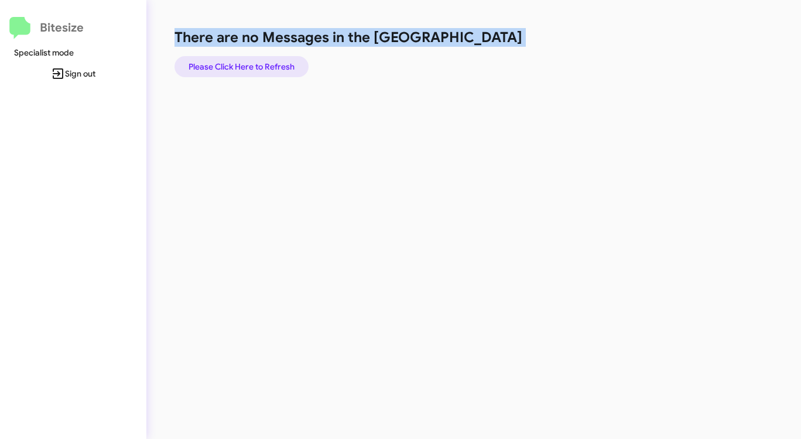
click at [264, 67] on span "Please Click Here to Refresh" at bounding box center [241, 66] width 106 height 21
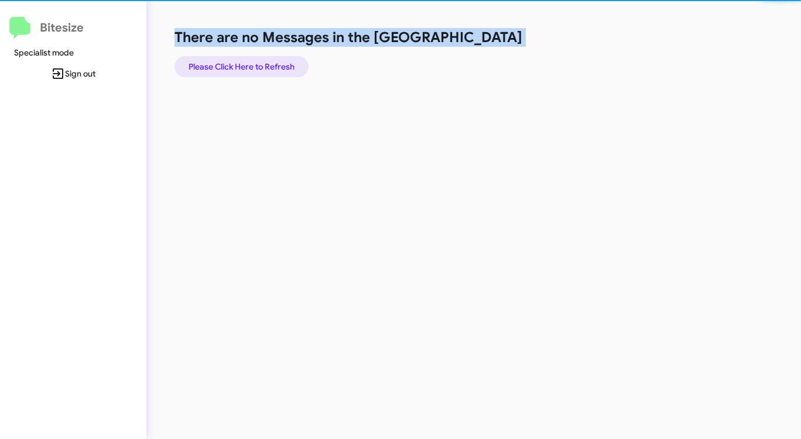
click at [264, 67] on span "Please Click Here to Refresh" at bounding box center [241, 66] width 106 height 21
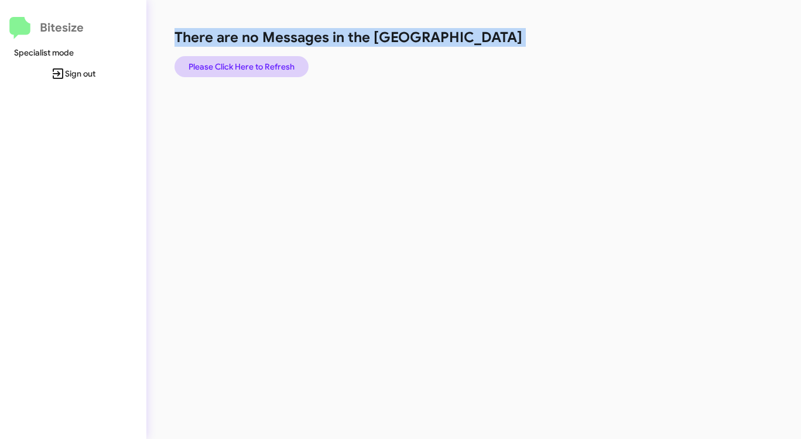
click at [264, 67] on span "Please Click Here to Refresh" at bounding box center [241, 66] width 106 height 21
click at [260, 68] on span "Please Click Here to Refresh" at bounding box center [241, 66] width 106 height 21
click at [277, 66] on span "Please Click Here to Refresh" at bounding box center [241, 66] width 106 height 21
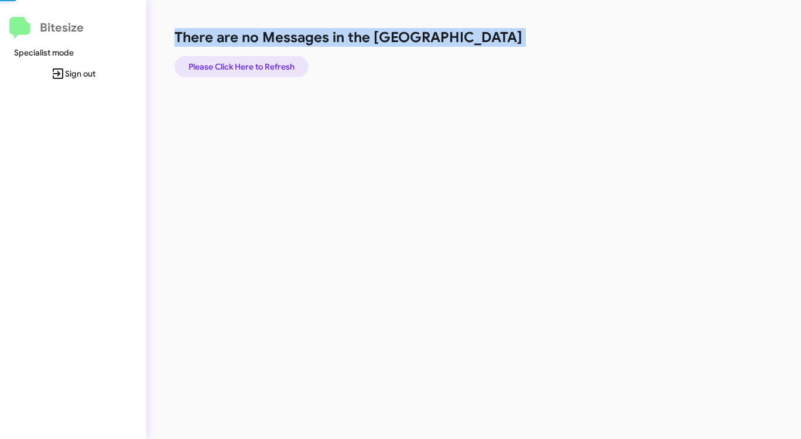
click at [277, 66] on span "Please Click Here to Refresh" at bounding box center [241, 66] width 106 height 21
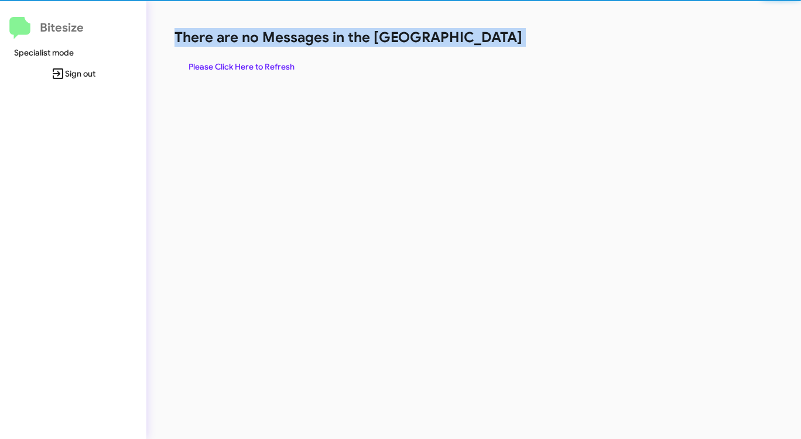
click at [277, 66] on span "Please Click Here to Refresh" at bounding box center [241, 66] width 106 height 21
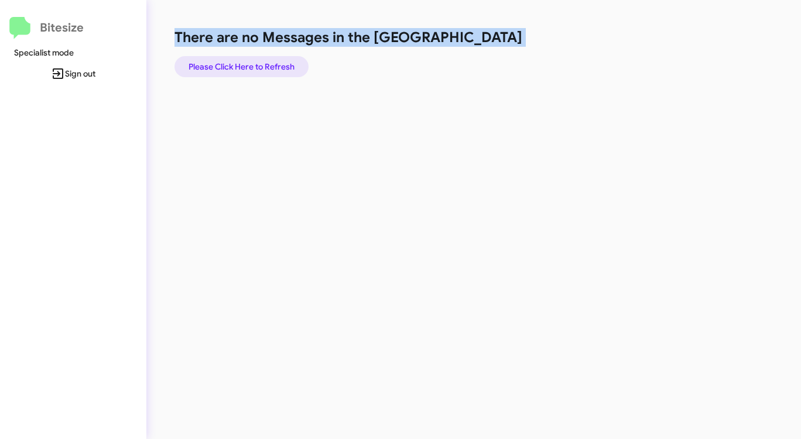
click at [277, 66] on span "Please Click Here to Refresh" at bounding box center [241, 66] width 106 height 21
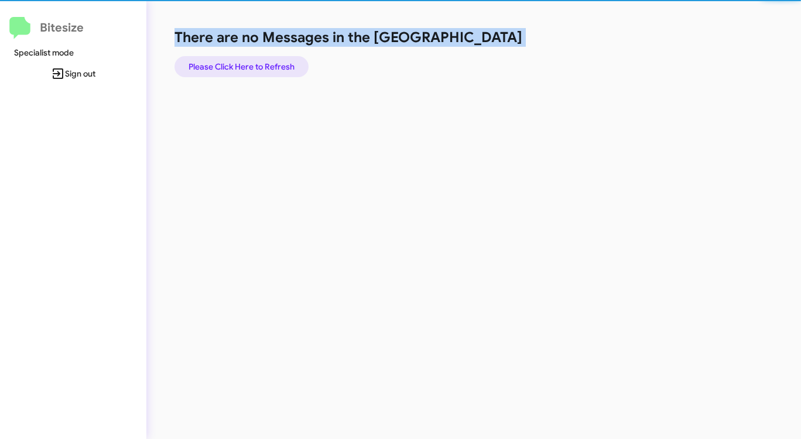
click at [277, 66] on span "Please Click Here to Refresh" at bounding box center [241, 66] width 106 height 21
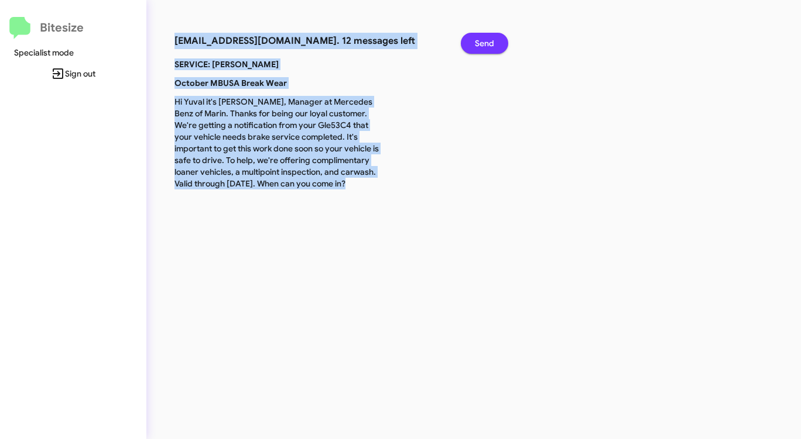
click at [488, 42] on span "Send" at bounding box center [484, 43] width 19 height 21
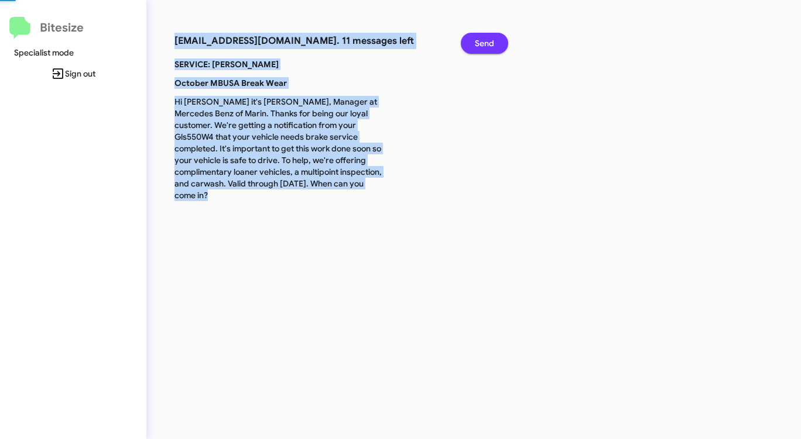
click at [488, 42] on span "Send" at bounding box center [484, 43] width 19 height 21
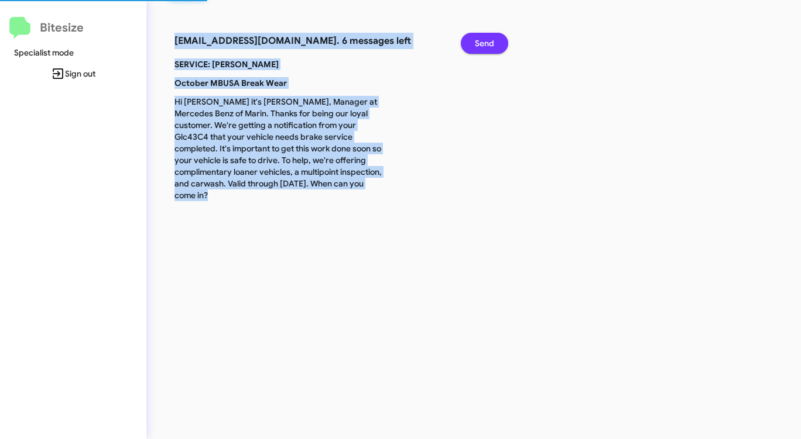
click at [488, 42] on span "Send" at bounding box center [484, 43] width 19 height 21
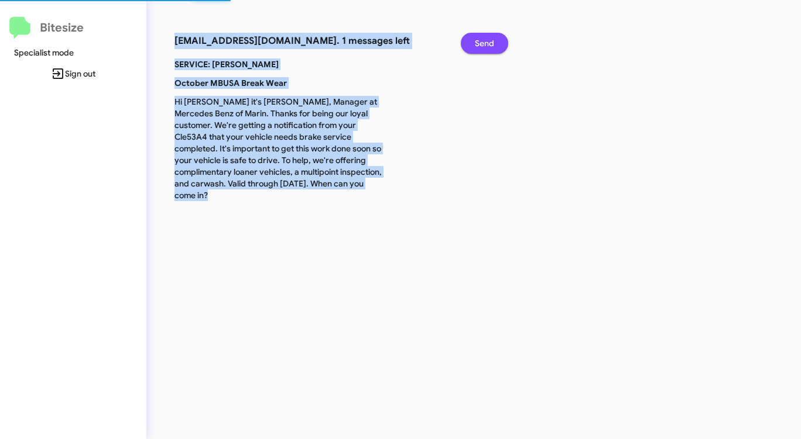
click at [488, 42] on span "Send" at bounding box center [484, 43] width 19 height 21
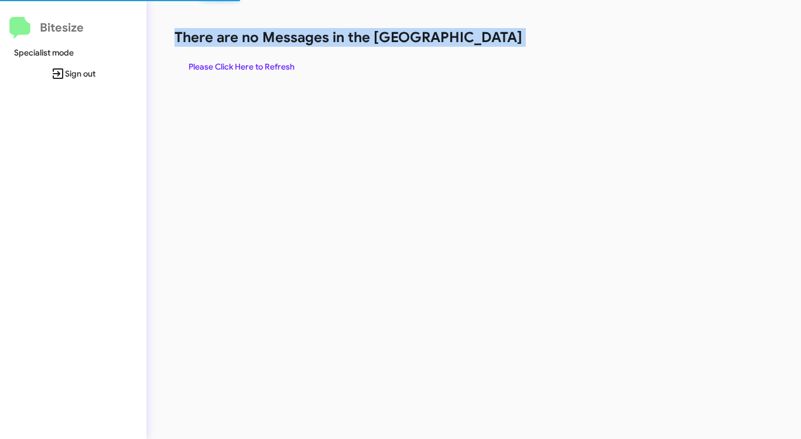
click at [488, 42] on h1 "There are no Messages in the [GEOGRAPHIC_DATA]" at bounding box center [418, 37] width 489 height 19
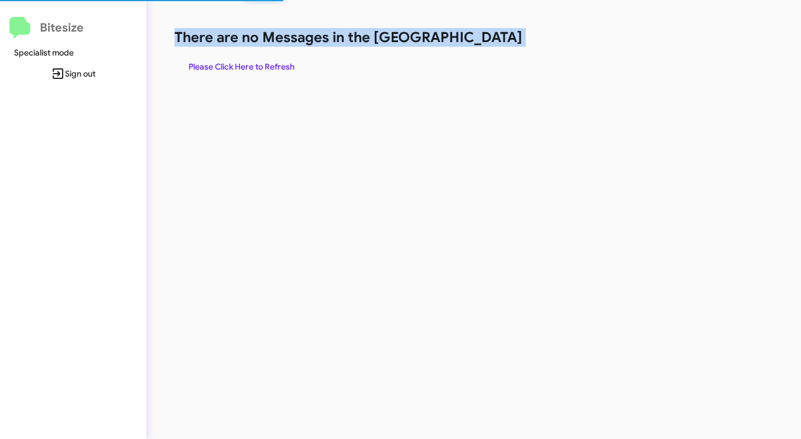
click at [488, 42] on h1 "There are no Messages in the [GEOGRAPHIC_DATA]" at bounding box center [418, 37] width 489 height 19
drag, startPoint x: 488, startPoint y: 42, endPoint x: 480, endPoint y: 44, distance: 7.8
click at [488, 43] on h1 "There are no Messages in the [GEOGRAPHIC_DATA]" at bounding box center [418, 37] width 489 height 19
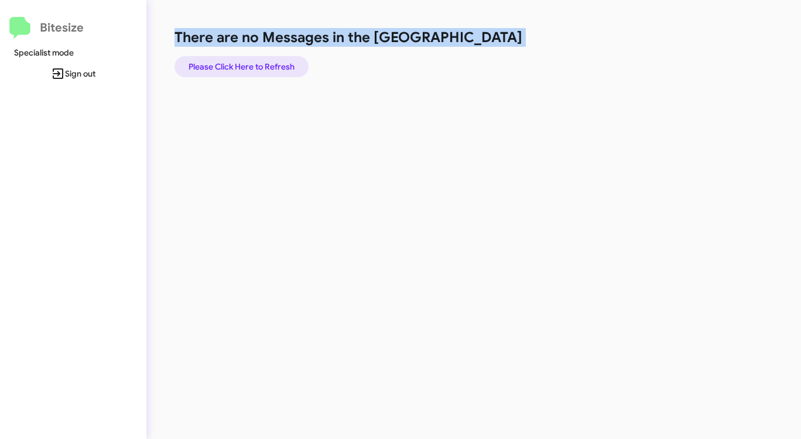
click at [247, 64] on span "Please Click Here to Refresh" at bounding box center [241, 66] width 106 height 21
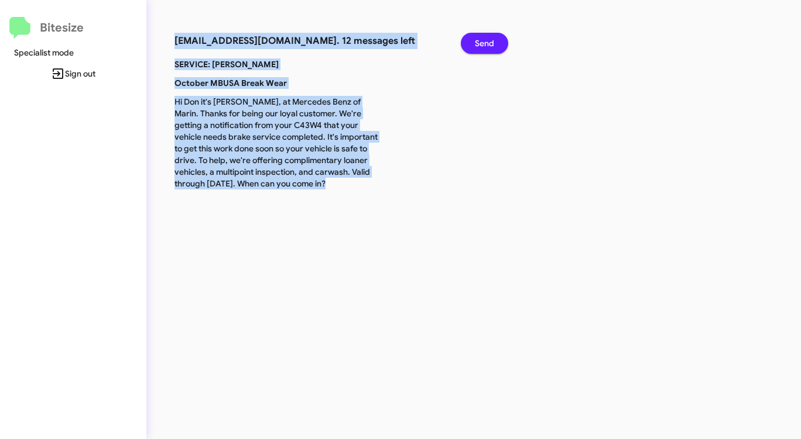
click at [477, 39] on span "Send" at bounding box center [484, 43] width 19 height 21
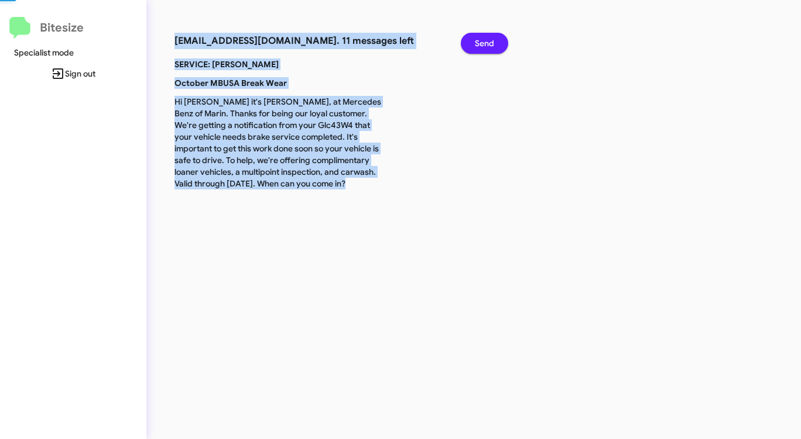
click at [477, 39] on span "Send" at bounding box center [484, 43] width 19 height 21
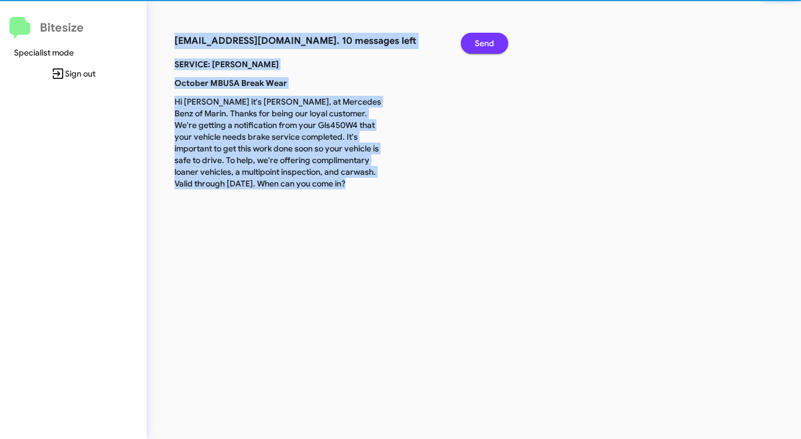
click at [477, 39] on span "Send" at bounding box center [484, 43] width 19 height 21
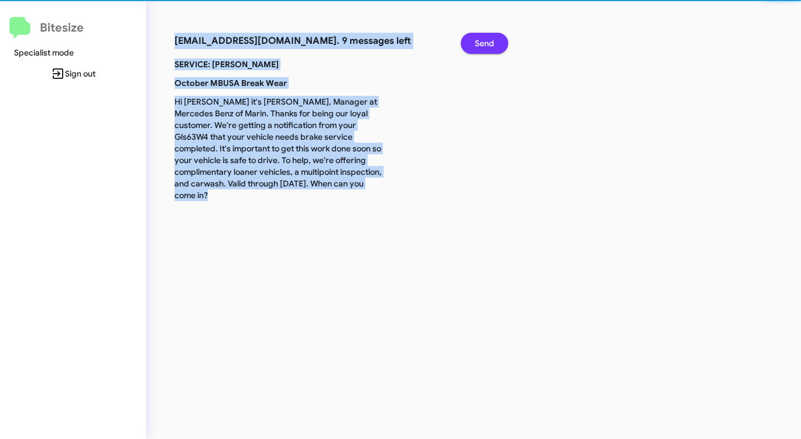
click at [477, 39] on span "Send" at bounding box center [484, 43] width 19 height 21
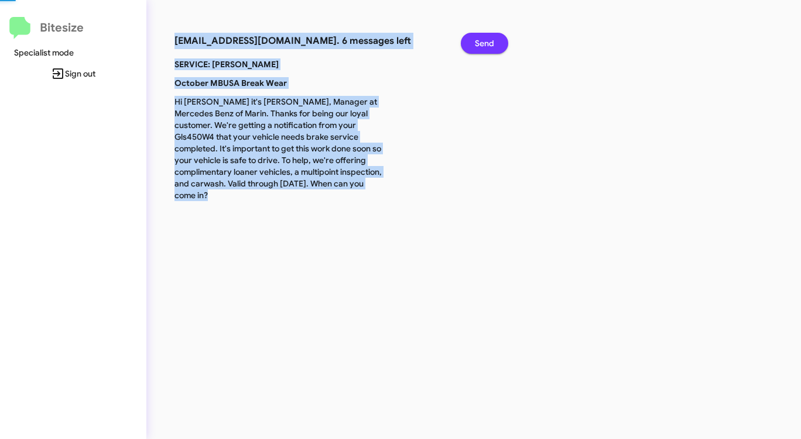
click at [477, 39] on span "Send" at bounding box center [484, 43] width 19 height 21
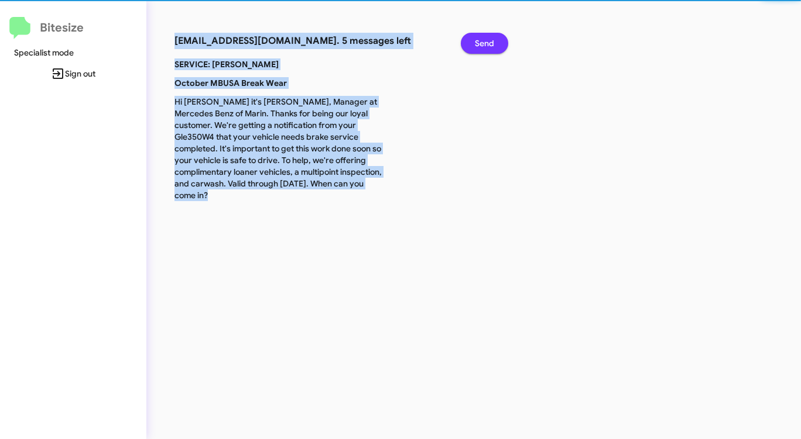
click at [477, 39] on span "Send" at bounding box center [484, 43] width 19 height 21
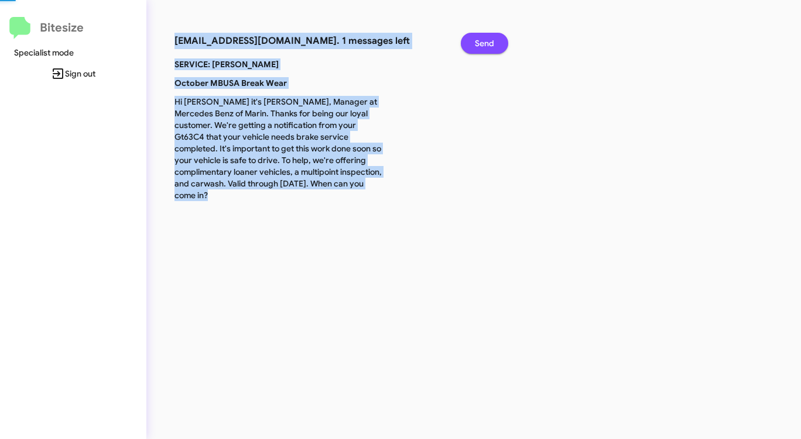
click at [477, 39] on span "Send" at bounding box center [484, 43] width 19 height 21
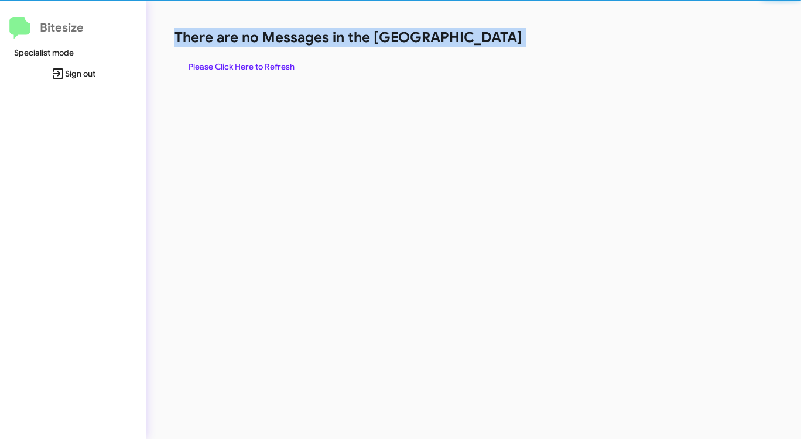
click at [477, 39] on h1 "There are no Messages in the [GEOGRAPHIC_DATA]" at bounding box center [418, 37] width 489 height 19
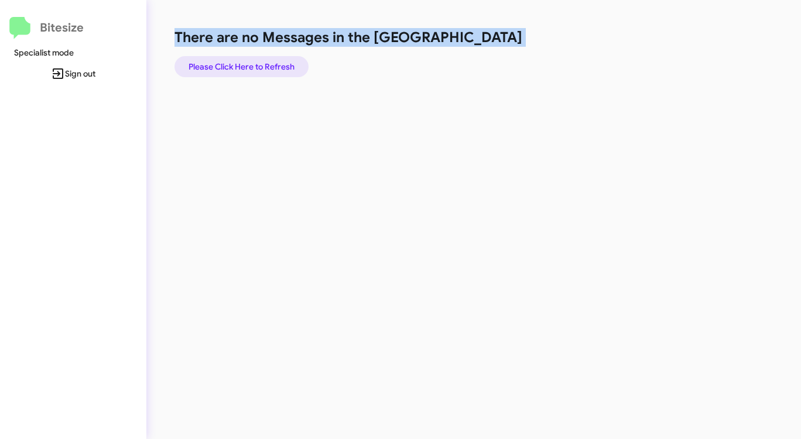
click at [251, 61] on span "Please Click Here to Refresh" at bounding box center [241, 66] width 106 height 21
click at [502, 64] on div "There are no Messages in the Queue Please Click Here to Refresh" at bounding box center [418, 52] width 489 height 49
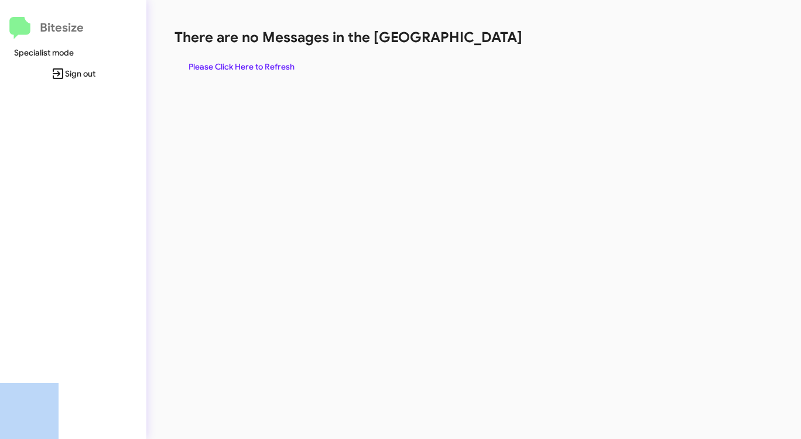
click at [502, 64] on div "There are no Messages in the Queue Please Click Here to Refresh" at bounding box center [418, 52] width 489 height 49
click at [249, 71] on span "Please Click Here to Refresh" at bounding box center [241, 66] width 106 height 21
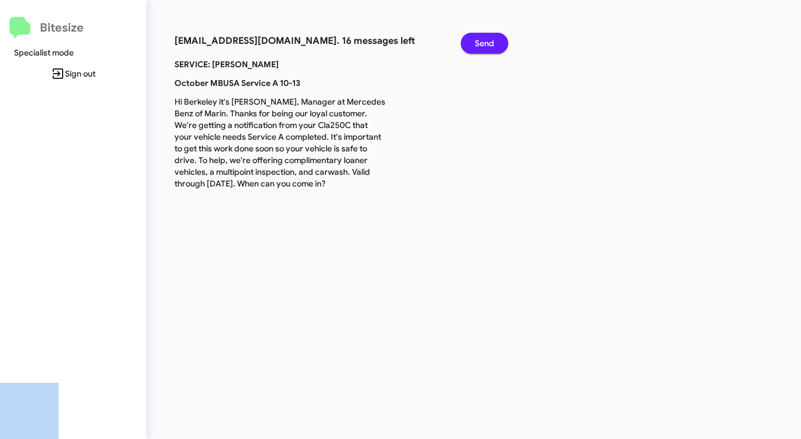
click at [490, 39] on span "Send" at bounding box center [484, 43] width 19 height 21
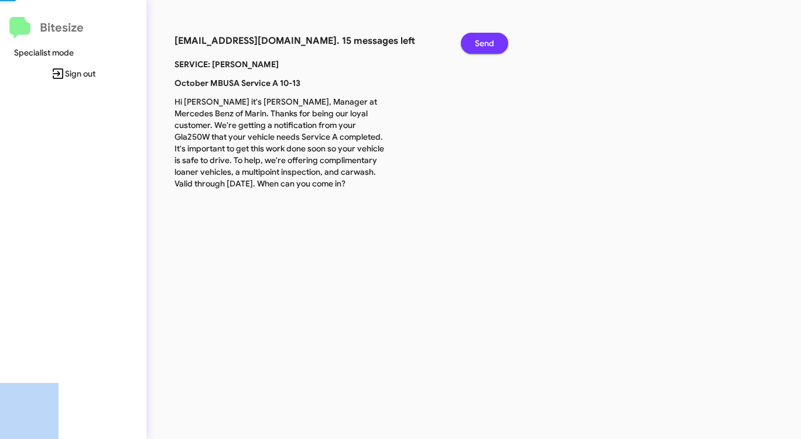
click at [490, 39] on span "Send" at bounding box center [484, 43] width 19 height 21
click at [489, 39] on span "Send" at bounding box center [484, 43] width 19 height 21
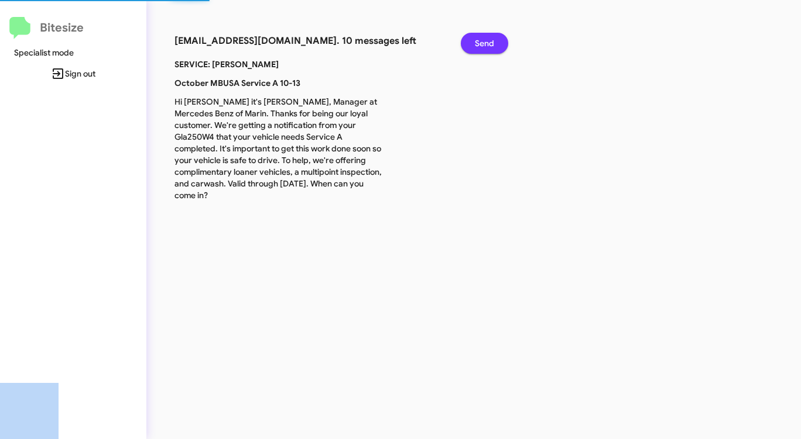
click at [488, 39] on span "Send" at bounding box center [484, 43] width 19 height 21
click at [487, 39] on span "Send" at bounding box center [484, 43] width 19 height 21
click at [486, 39] on span "Send" at bounding box center [484, 43] width 19 height 21
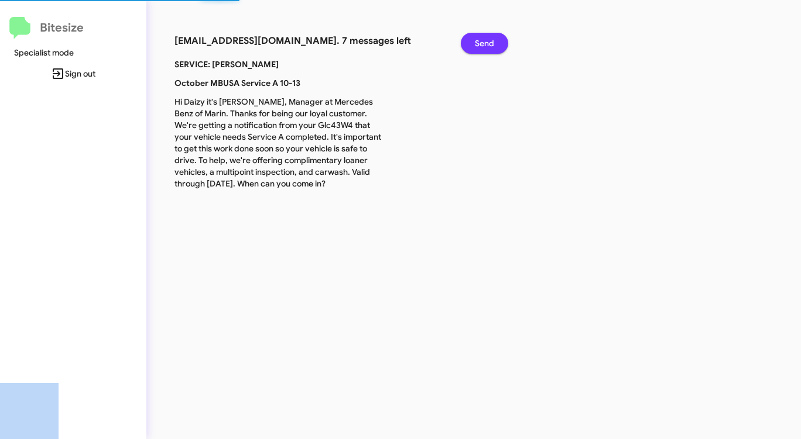
click at [486, 39] on span "Send" at bounding box center [484, 43] width 19 height 21
click at [486, 38] on span "Send" at bounding box center [484, 43] width 19 height 21
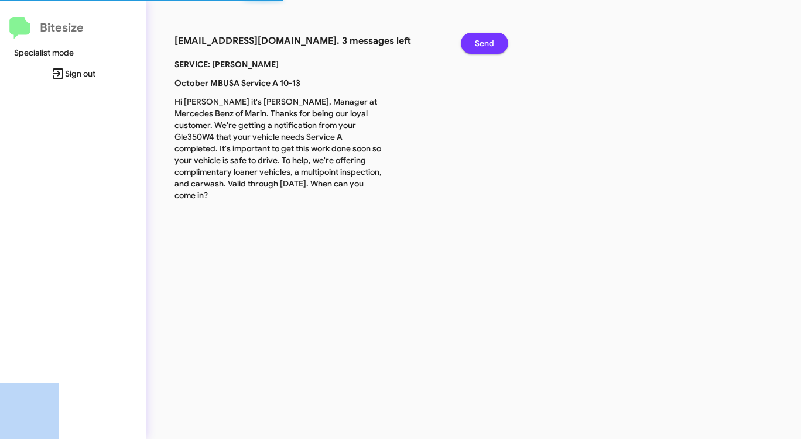
click at [486, 38] on span "Send" at bounding box center [484, 43] width 19 height 21
click at [485, 38] on span "Send" at bounding box center [484, 43] width 19 height 21
click at [483, 38] on span "Send" at bounding box center [484, 43] width 19 height 21
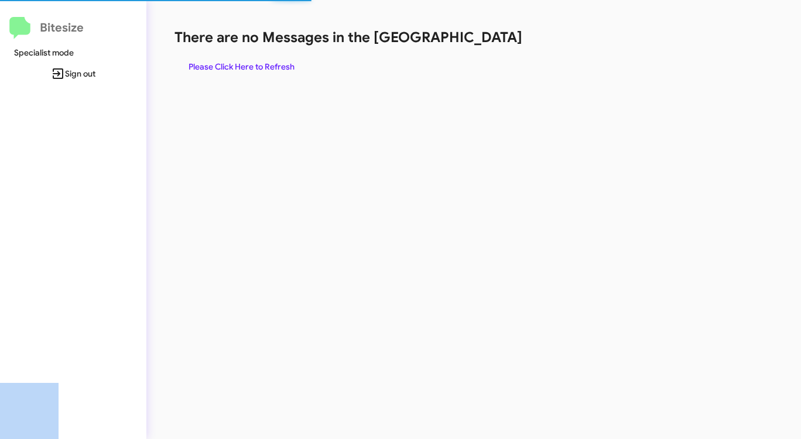
click at [483, 38] on h1 "There are no Messages in the [GEOGRAPHIC_DATA]" at bounding box center [418, 37] width 489 height 19
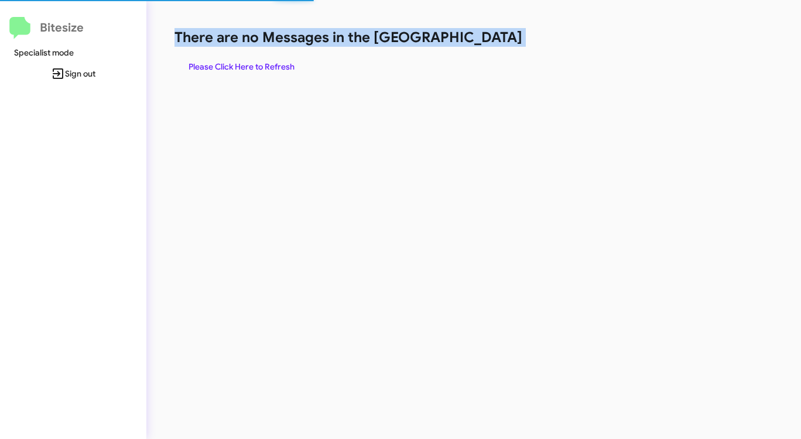
click at [483, 38] on h1 "There are no Messages in the [GEOGRAPHIC_DATA]" at bounding box center [418, 37] width 489 height 19
click at [243, 64] on span "Please Click Here to Refresh" at bounding box center [241, 66] width 106 height 21
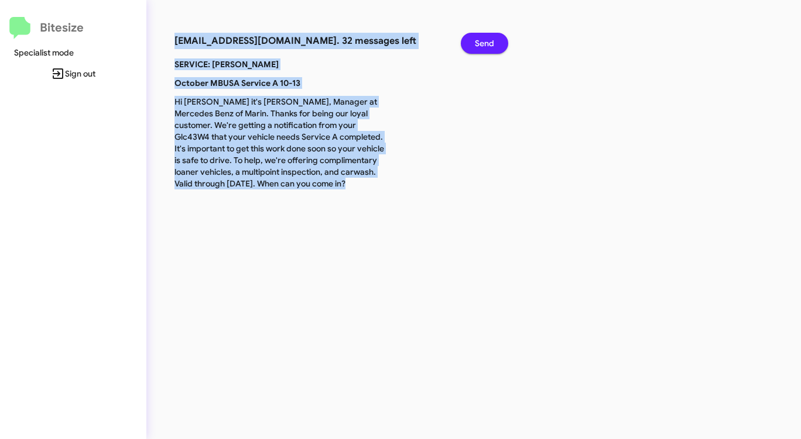
click at [483, 40] on span "Send" at bounding box center [484, 43] width 19 height 21
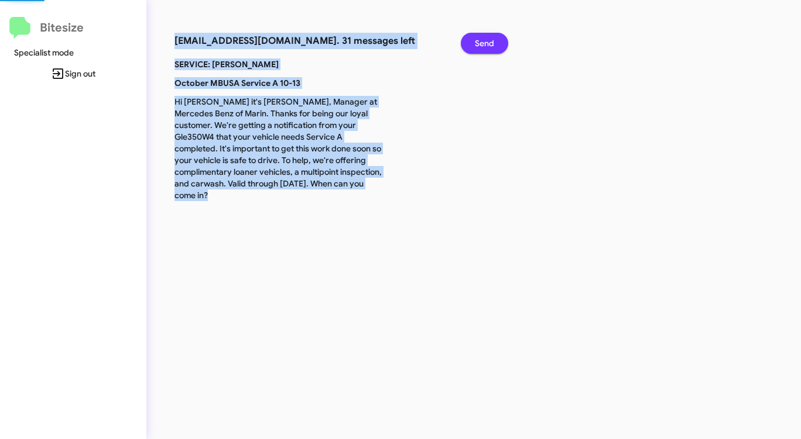
click at [483, 40] on span "Send" at bounding box center [484, 43] width 19 height 21
click at [483, 39] on span "Send" at bounding box center [484, 43] width 19 height 21
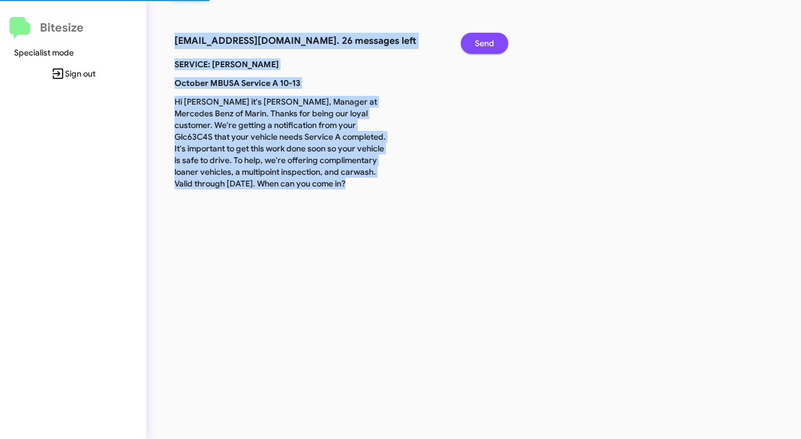
click at [483, 39] on span "Send" at bounding box center [484, 43] width 19 height 21
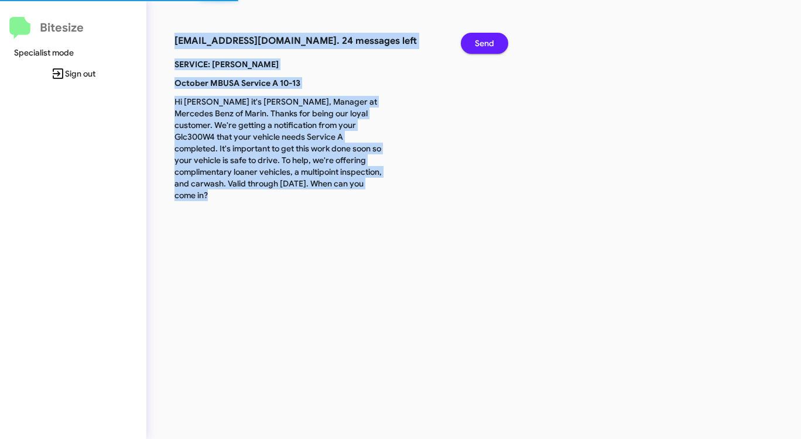
click at [483, 39] on span "Send" at bounding box center [484, 43] width 19 height 21
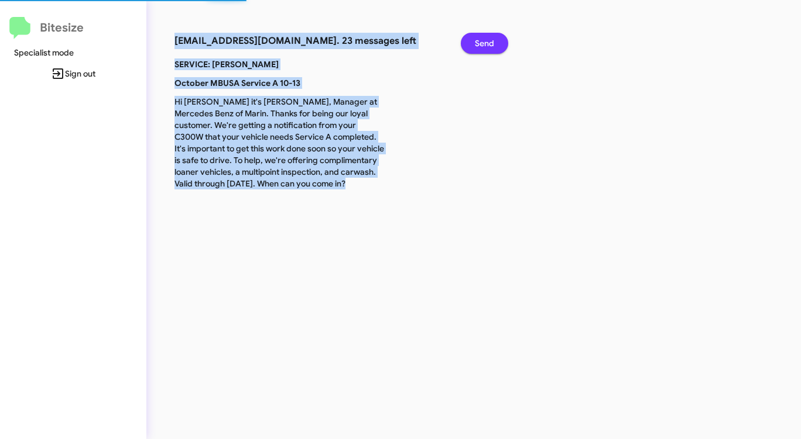
click at [483, 39] on span "Send" at bounding box center [484, 43] width 19 height 21
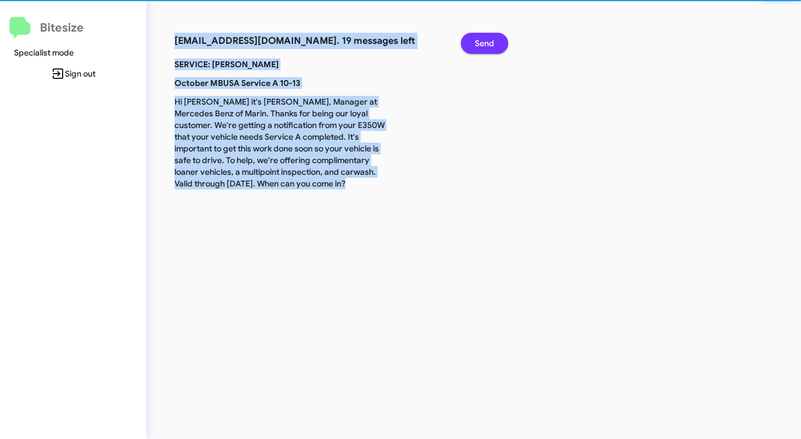
click at [483, 39] on span "Send" at bounding box center [484, 43] width 19 height 21
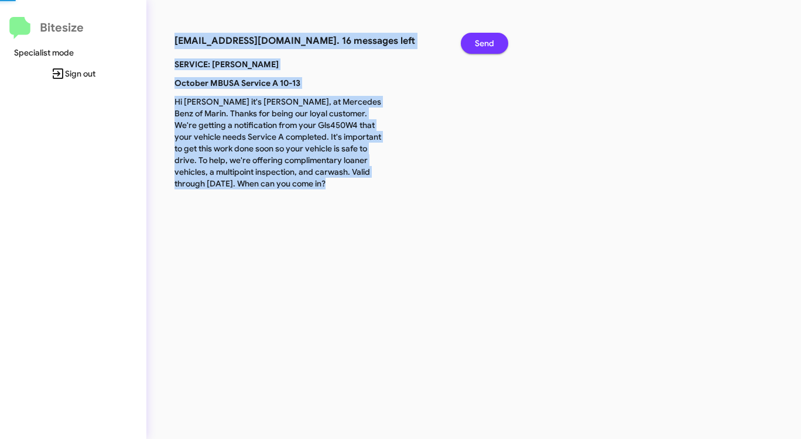
click at [483, 39] on span "Send" at bounding box center [484, 43] width 19 height 21
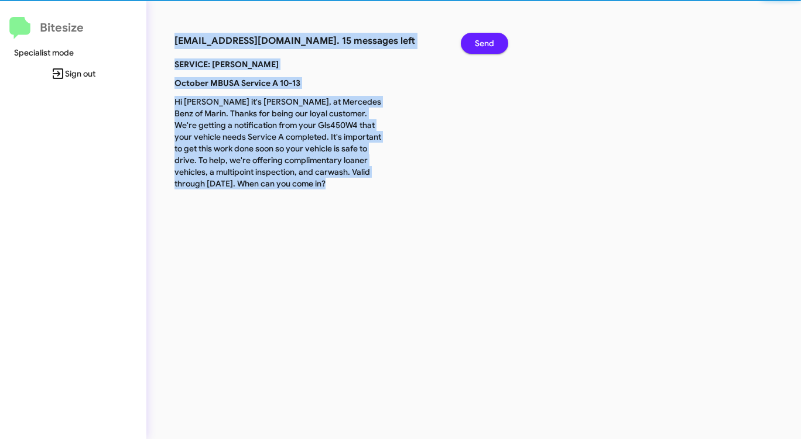
click at [483, 39] on span "Send" at bounding box center [484, 43] width 19 height 21
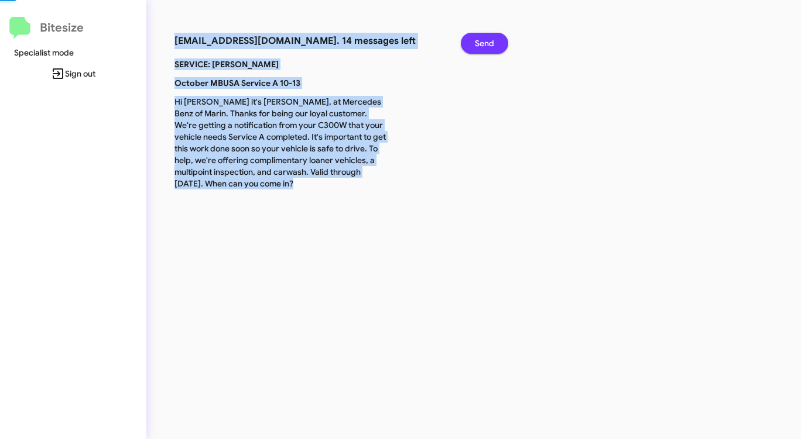
click at [483, 39] on span "Send" at bounding box center [484, 43] width 19 height 21
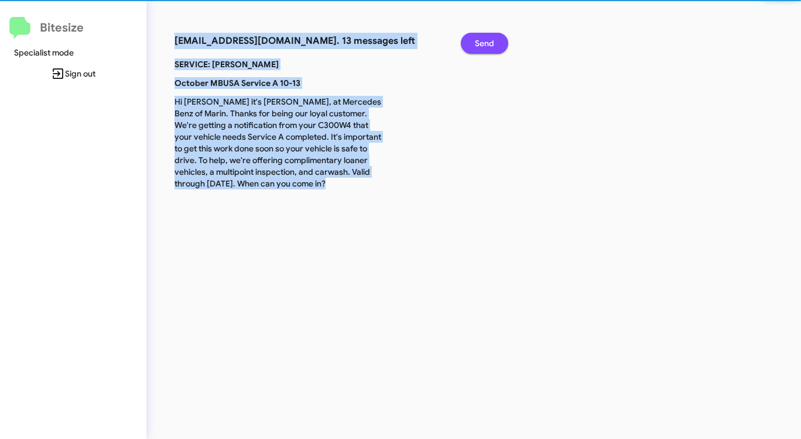
click at [483, 39] on span "Send" at bounding box center [484, 43] width 19 height 21
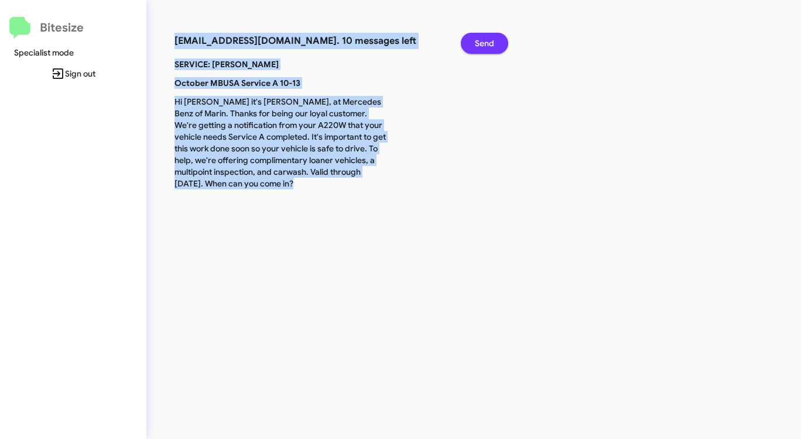
click at [483, 39] on span "Send" at bounding box center [484, 43] width 19 height 21
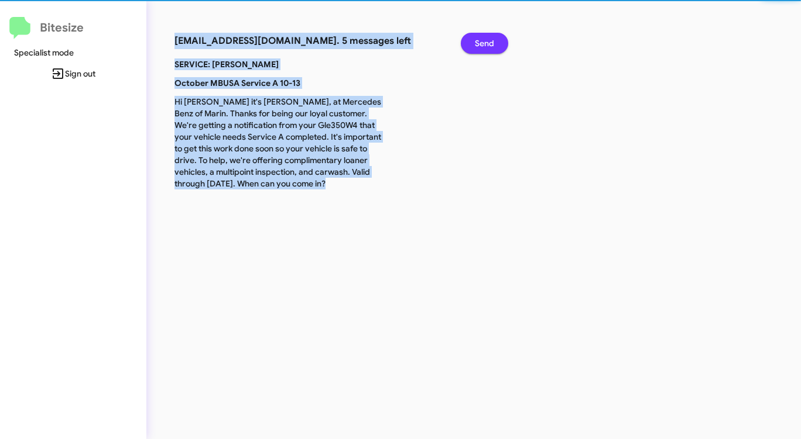
click at [483, 39] on span "Send" at bounding box center [484, 43] width 19 height 21
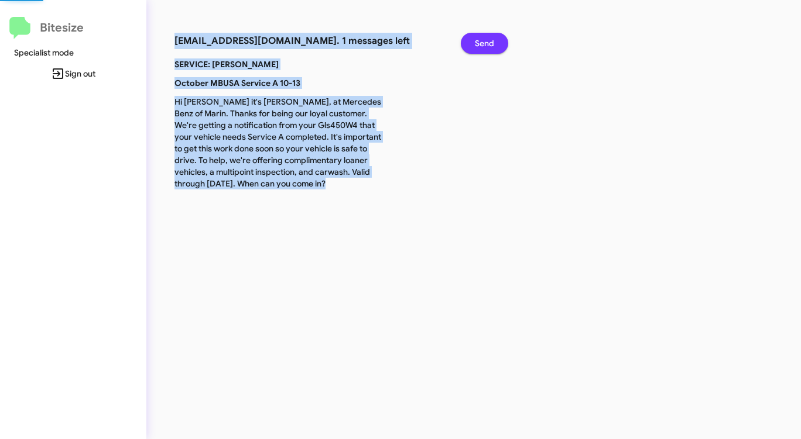
click at [483, 39] on span "Send" at bounding box center [484, 43] width 19 height 21
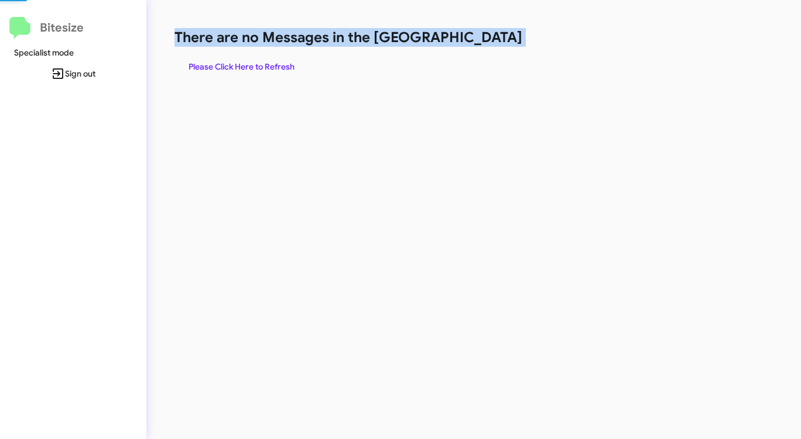
click at [483, 39] on h1 "There are no Messages in the [GEOGRAPHIC_DATA]" at bounding box center [418, 37] width 489 height 19
click at [482, 39] on h1 "There are no Messages in the [GEOGRAPHIC_DATA]" at bounding box center [418, 37] width 489 height 19
click at [479, 39] on h1 "There are no Messages in the [GEOGRAPHIC_DATA]" at bounding box center [418, 37] width 489 height 19
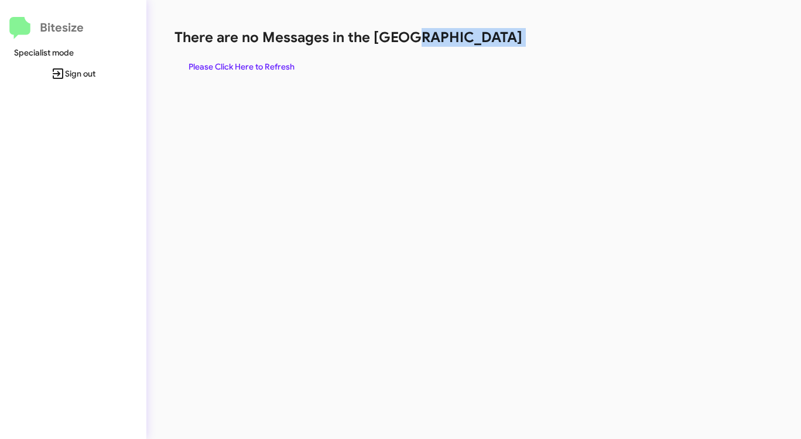
click at [479, 39] on h1 "There are no Messages in the [GEOGRAPHIC_DATA]" at bounding box center [418, 37] width 489 height 19
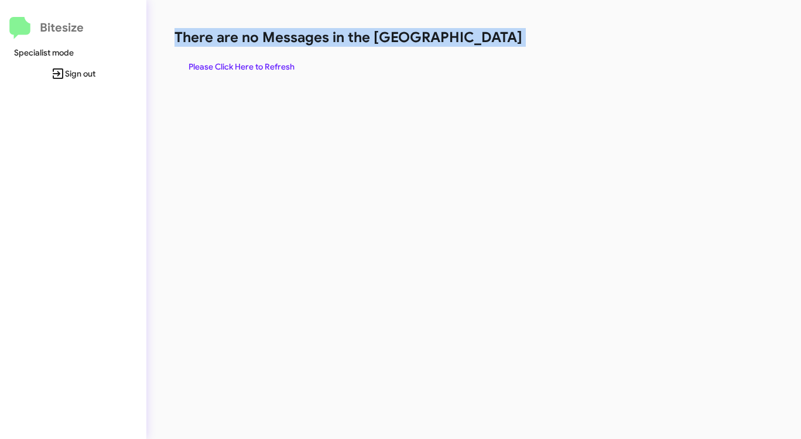
click at [479, 39] on h1 "There are no Messages in the [GEOGRAPHIC_DATA]" at bounding box center [418, 37] width 489 height 19
click at [478, 39] on h1 "There are no Messages in the [GEOGRAPHIC_DATA]" at bounding box center [418, 37] width 489 height 19
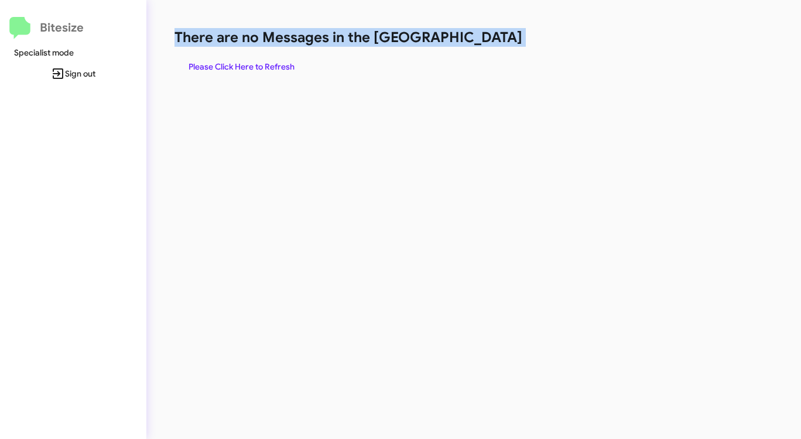
click at [242, 58] on span "Please Click Here to Refresh" at bounding box center [241, 66] width 106 height 21
